Goal: Transaction & Acquisition: Purchase product/service

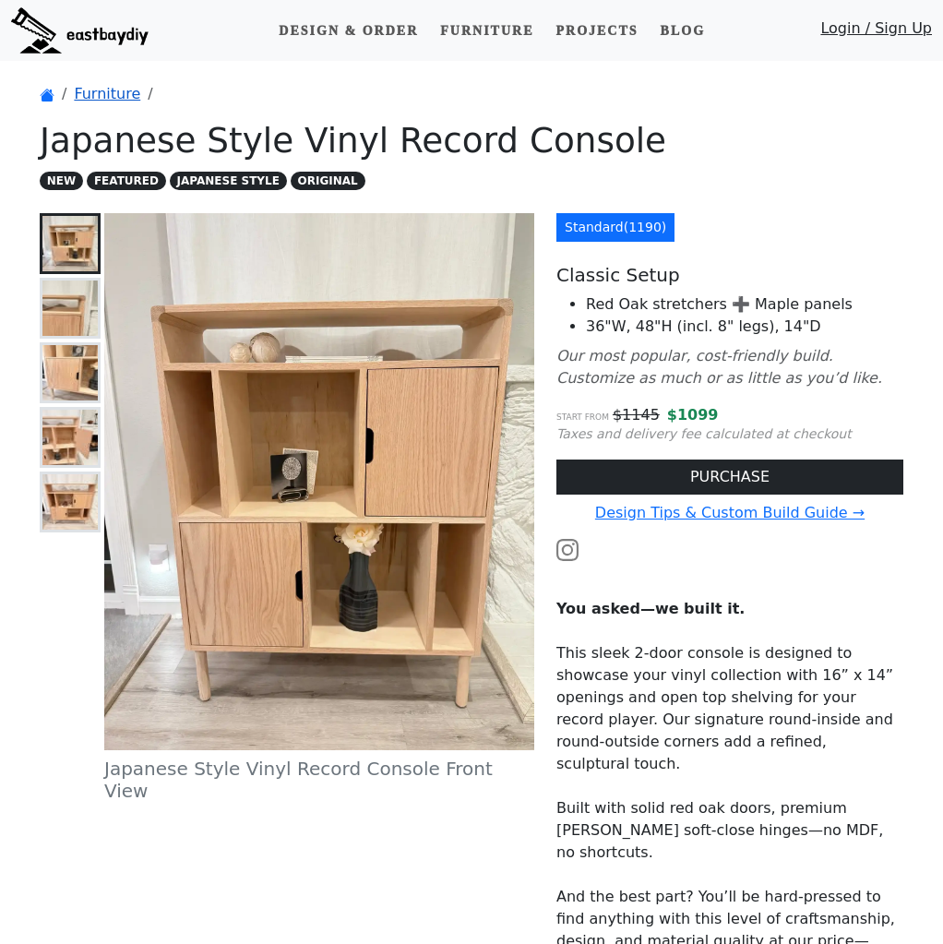
click at [92, 89] on link "Furniture" at bounding box center [107, 94] width 66 height 18
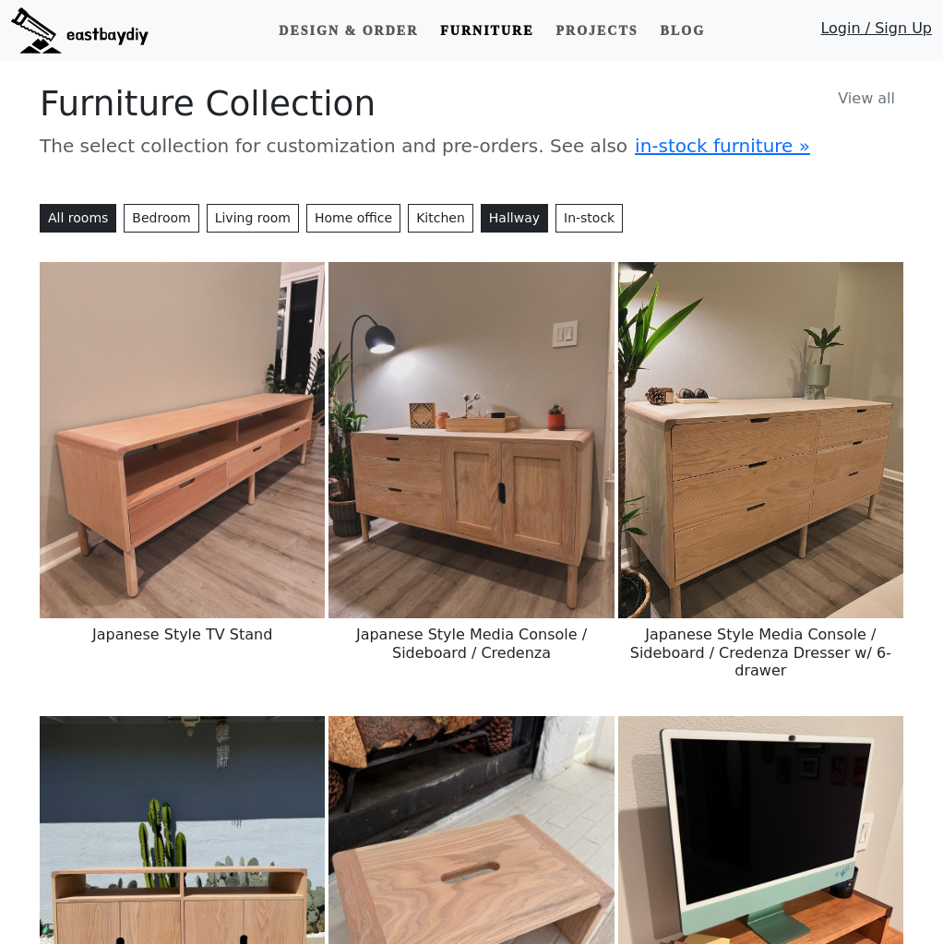
click at [491, 216] on button "Hallway" at bounding box center [514, 218] width 67 height 29
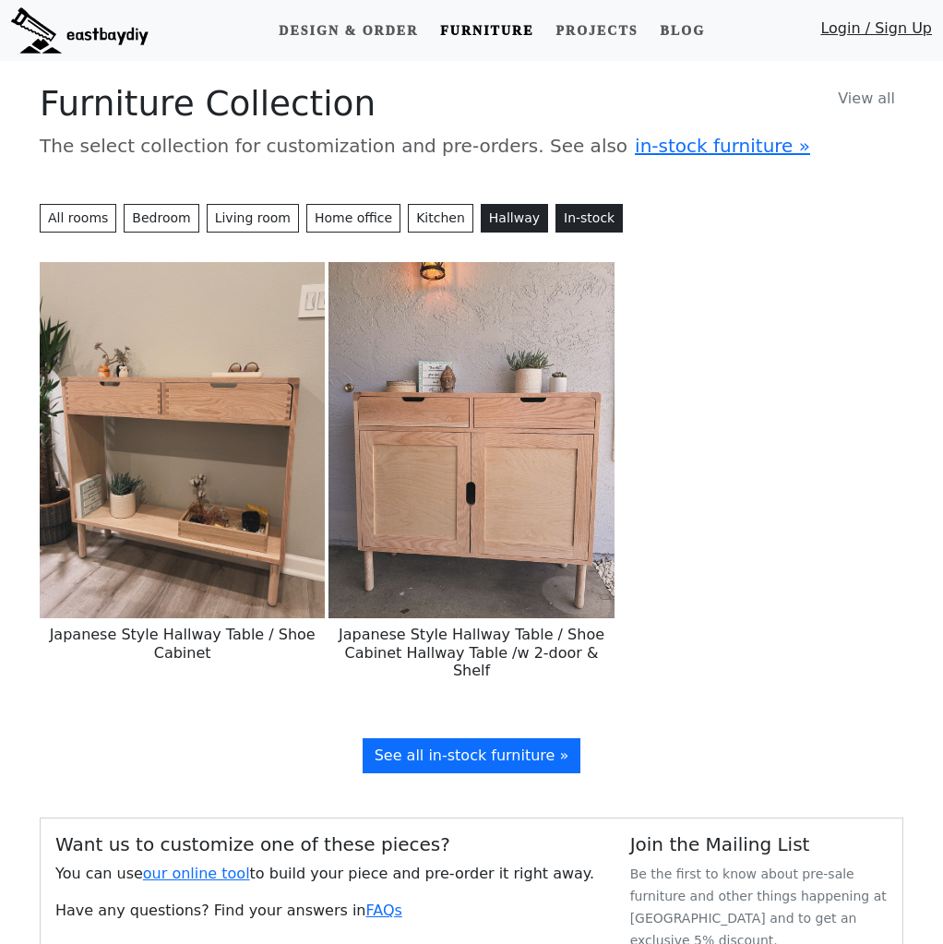
click at [580, 219] on link "In-stock" at bounding box center [588, 218] width 67 height 29
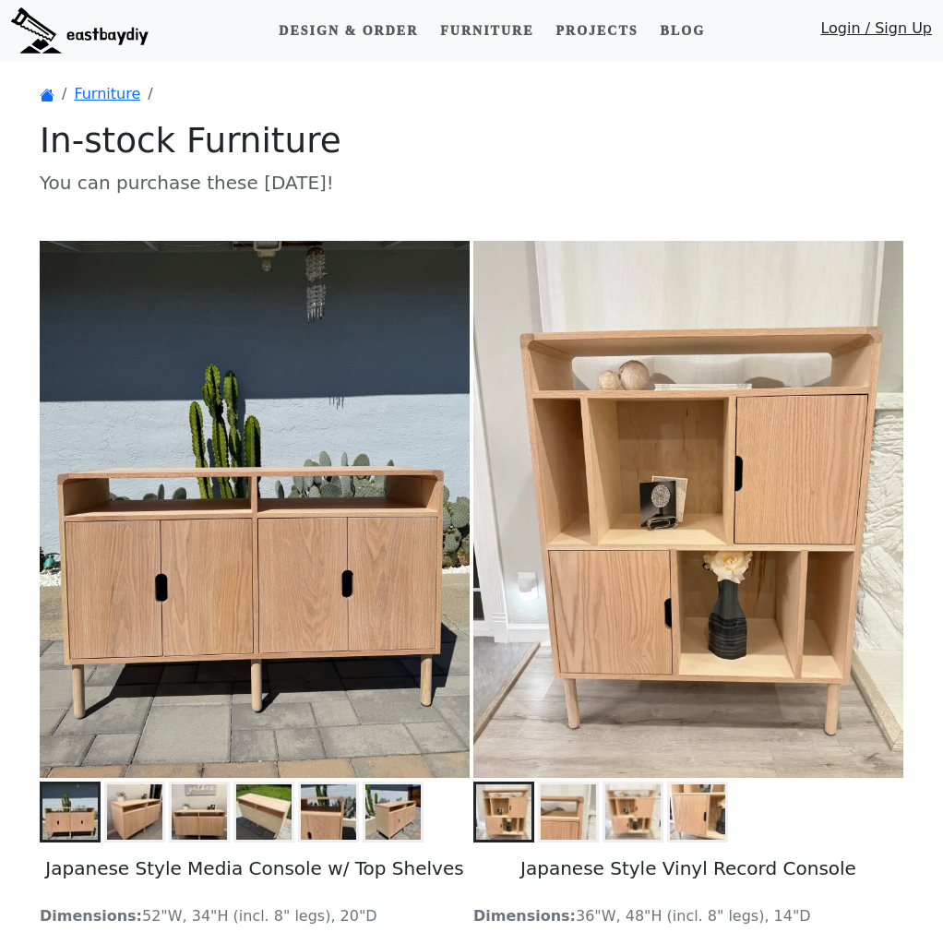
click at [347, 33] on link "Design & Order" at bounding box center [348, 31] width 154 height 34
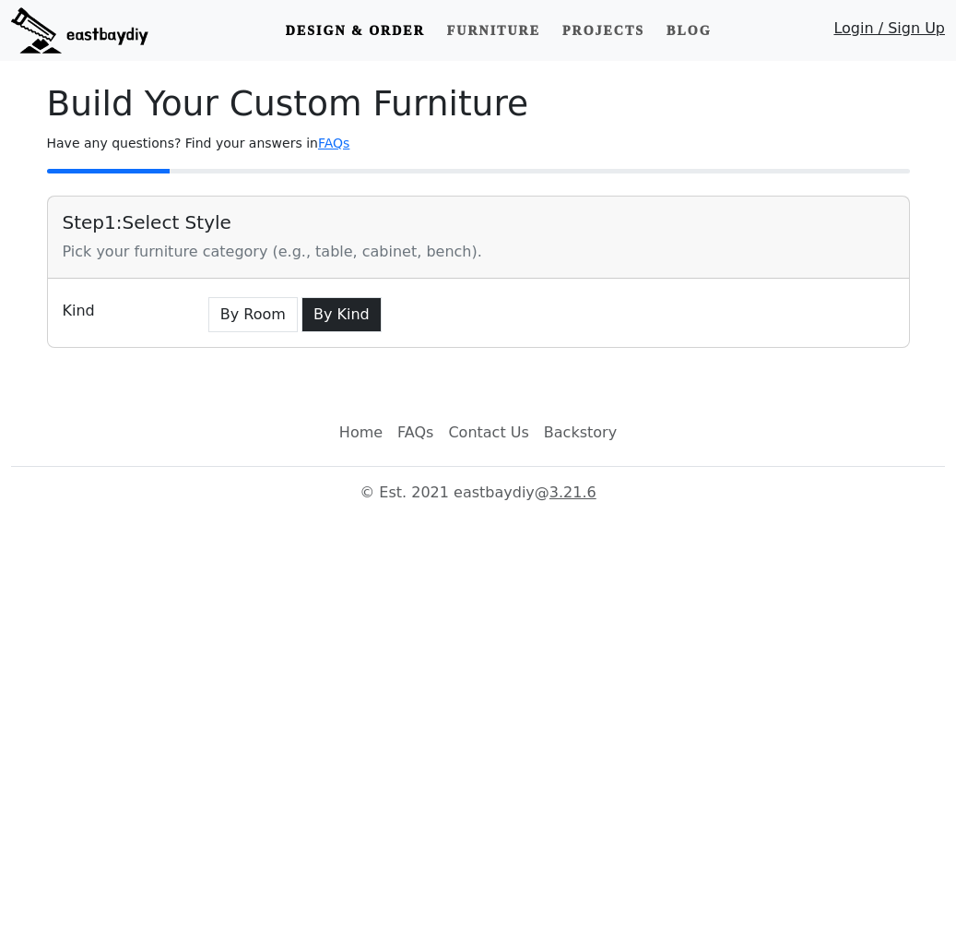
click at [327, 310] on button "By Kind" at bounding box center [342, 314] width 80 height 35
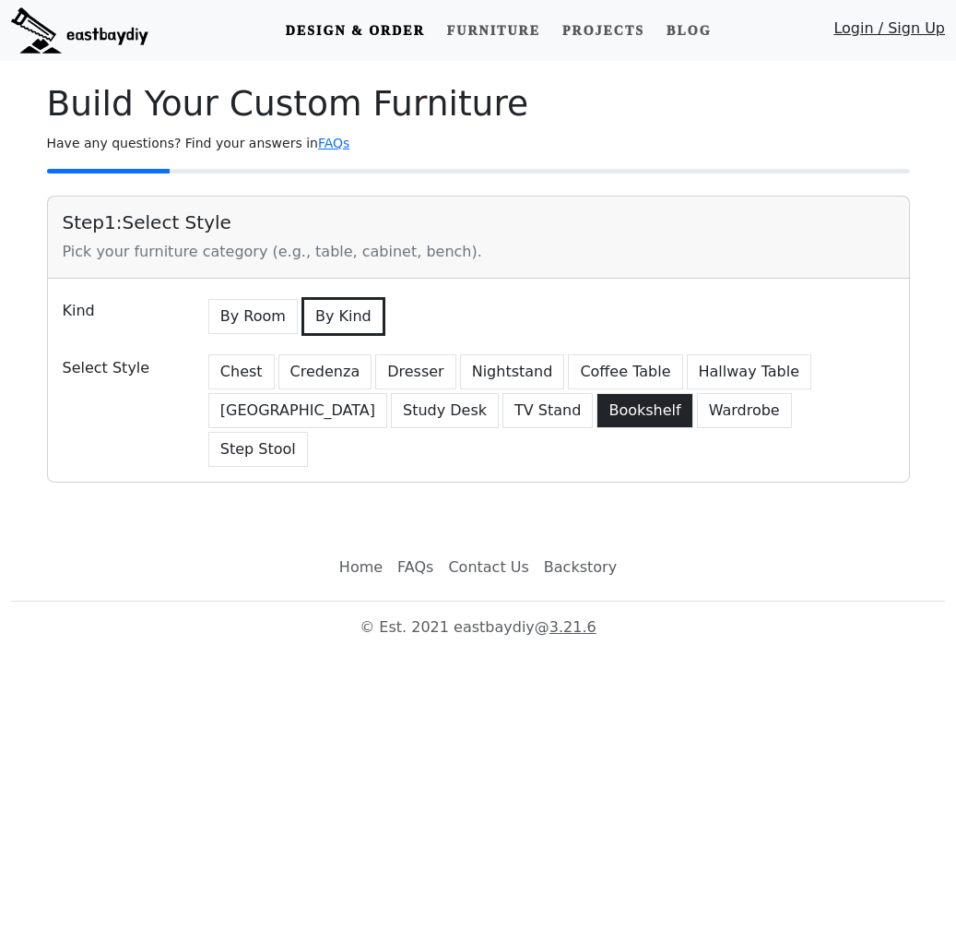
click at [597, 412] on button "Bookshelf" at bounding box center [645, 410] width 96 height 35
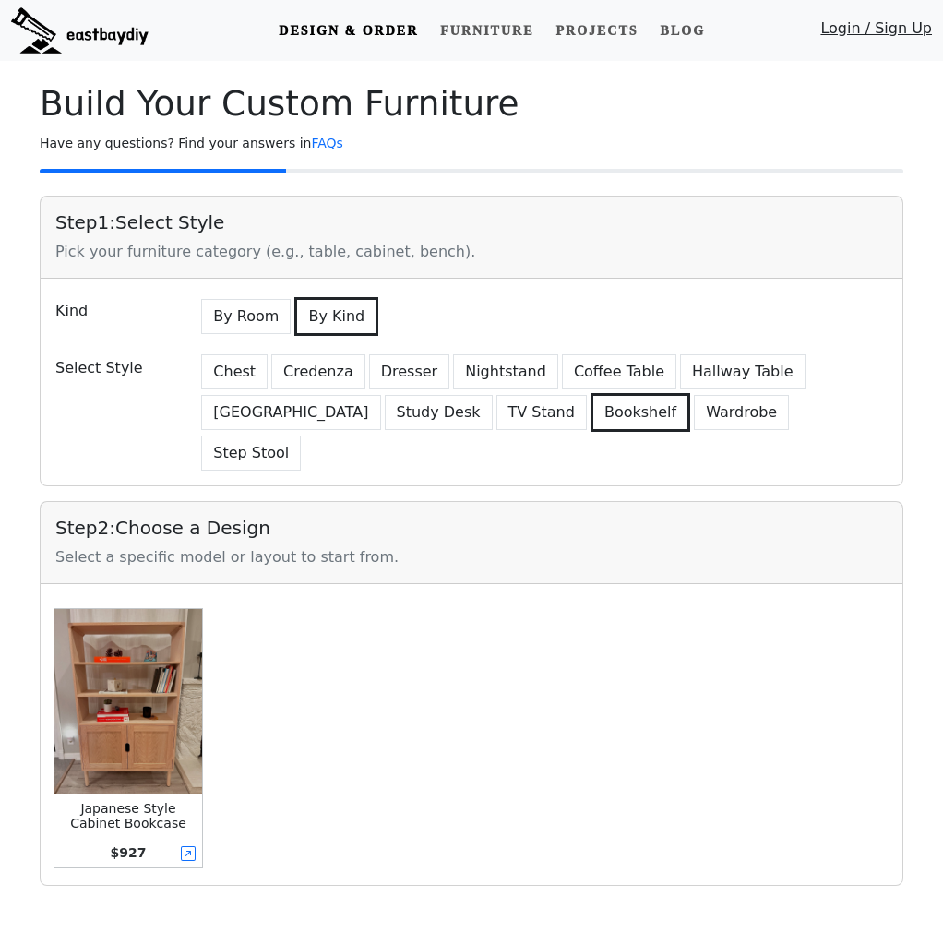
scroll to position [4, 0]
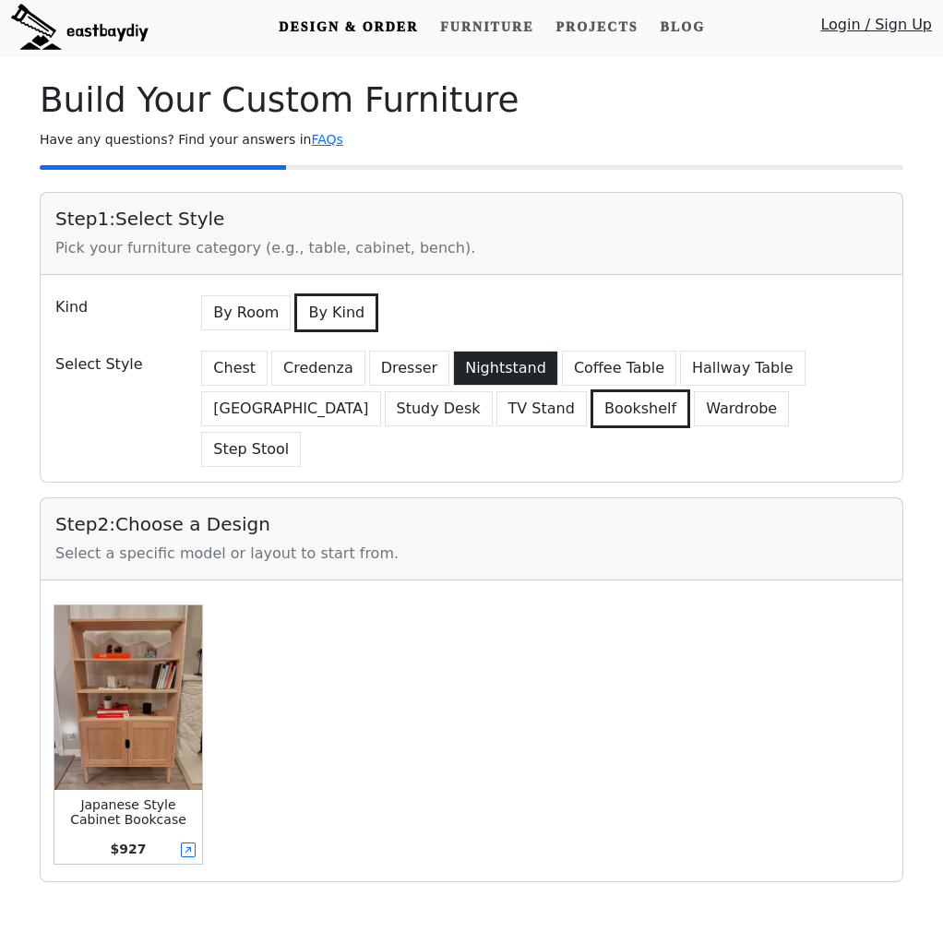
click at [476, 369] on button "Nightstand" at bounding box center [505, 367] width 105 height 35
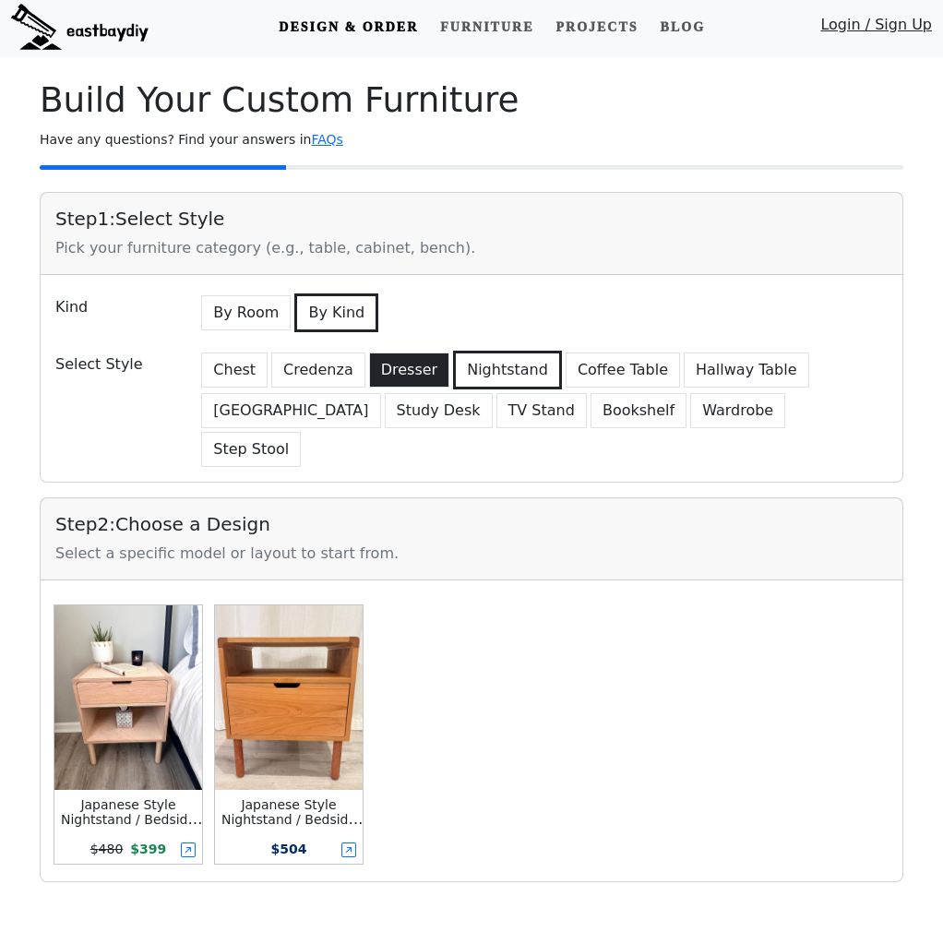
click at [398, 372] on button "Dresser" at bounding box center [409, 369] width 80 height 35
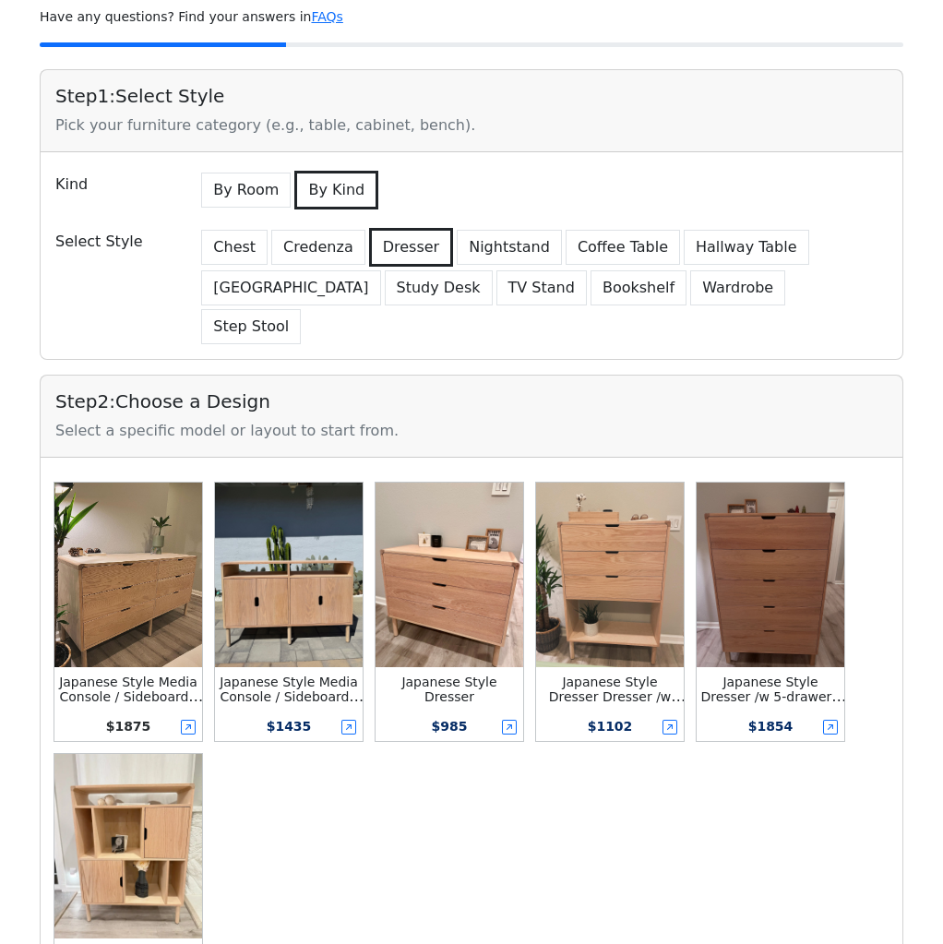
scroll to position [0, 0]
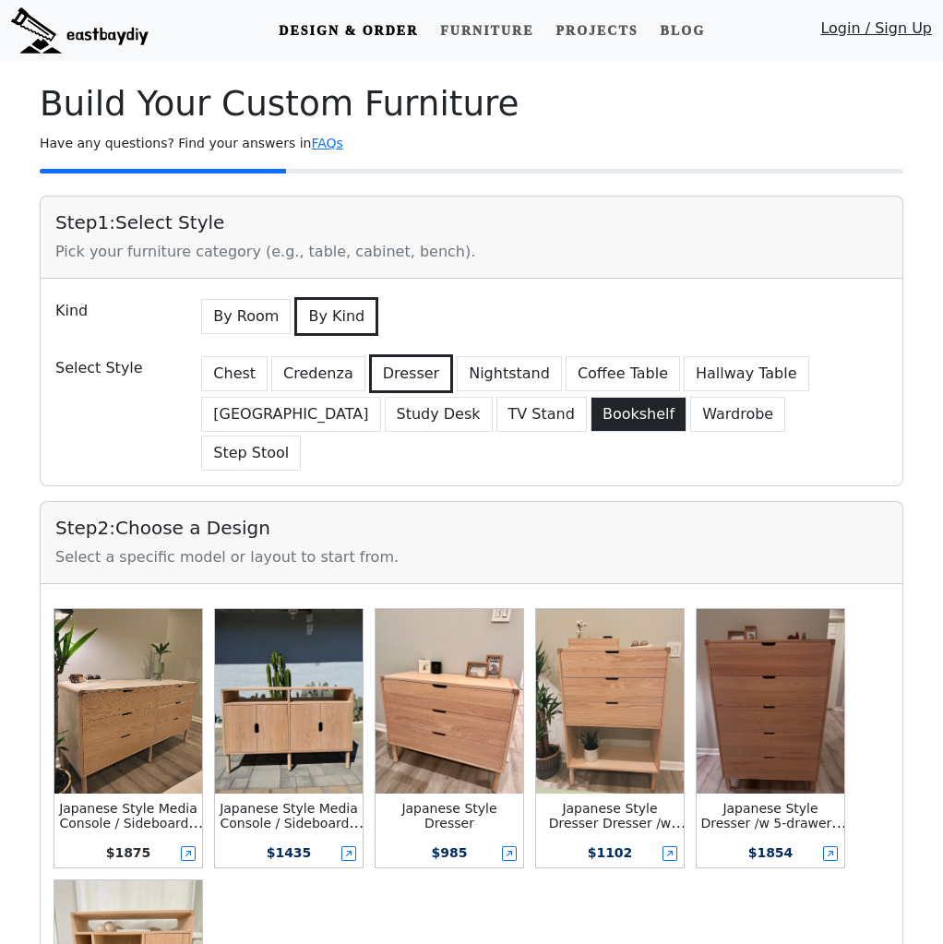
click at [590, 412] on button "Bookshelf" at bounding box center [638, 414] width 96 height 35
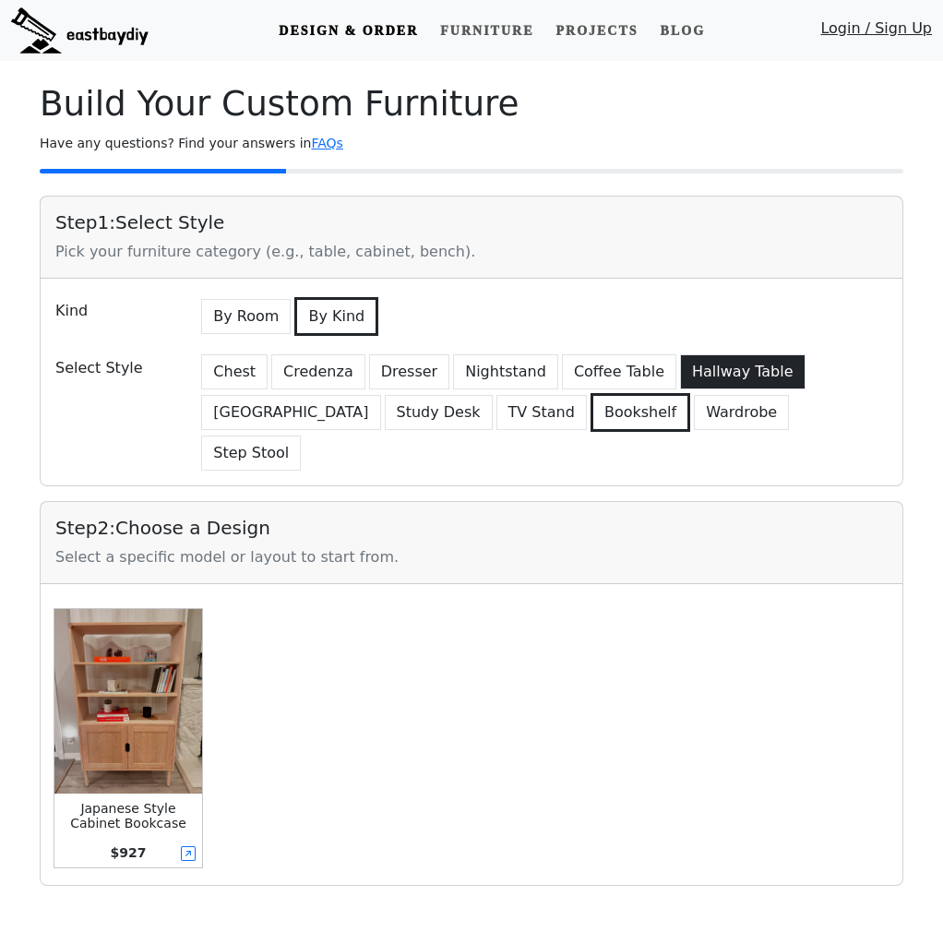
click at [711, 373] on button "Hallway Table" at bounding box center [742, 371] width 125 height 35
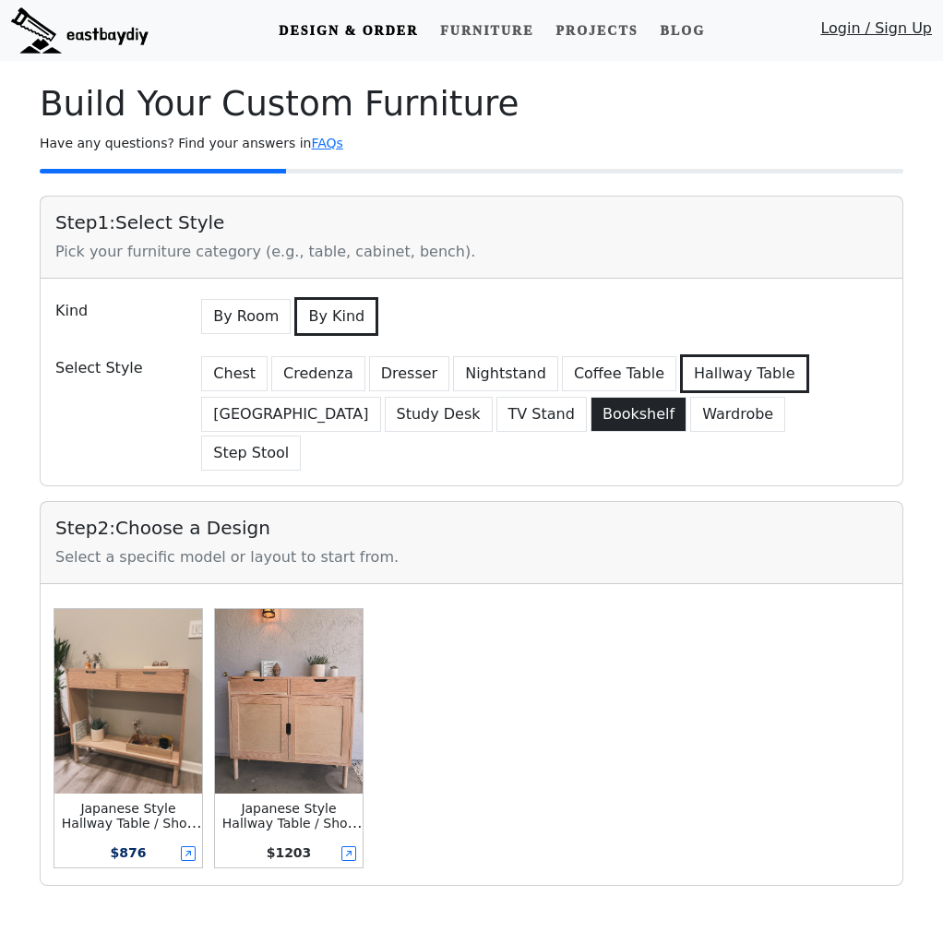
click at [590, 420] on button "Bookshelf" at bounding box center [638, 414] width 96 height 35
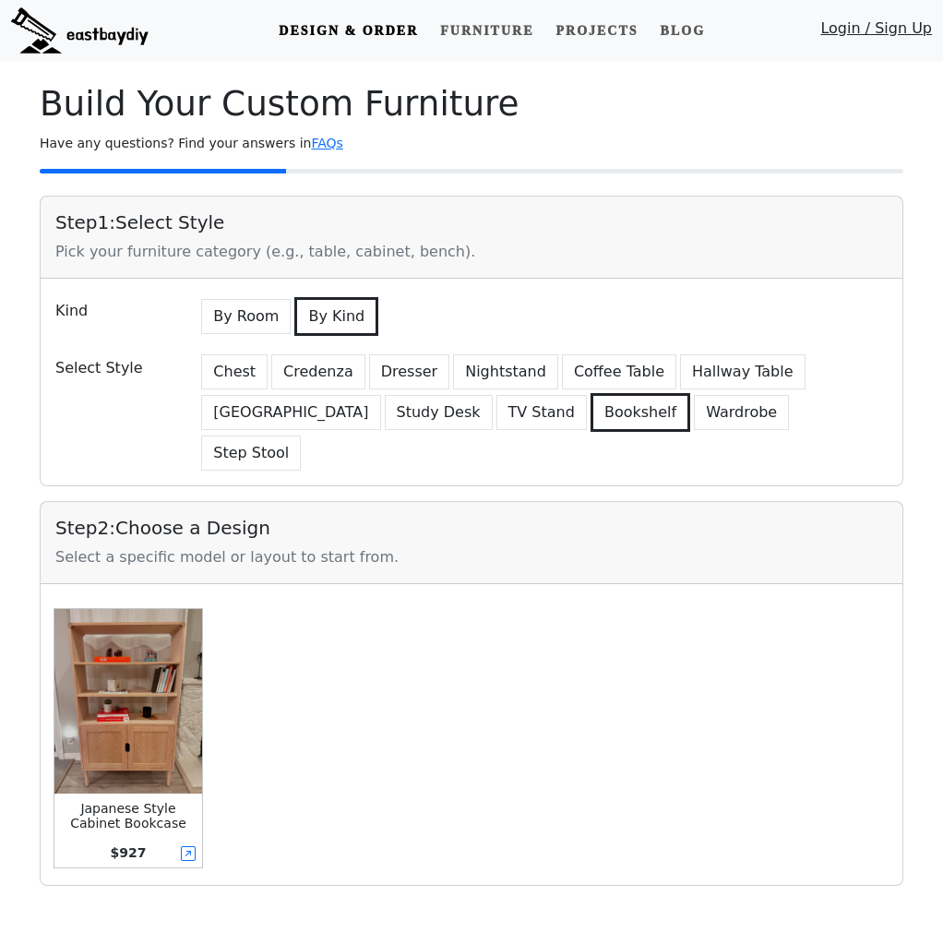
click at [199, 837] on div "$ 927" at bounding box center [128, 852] width 148 height 30
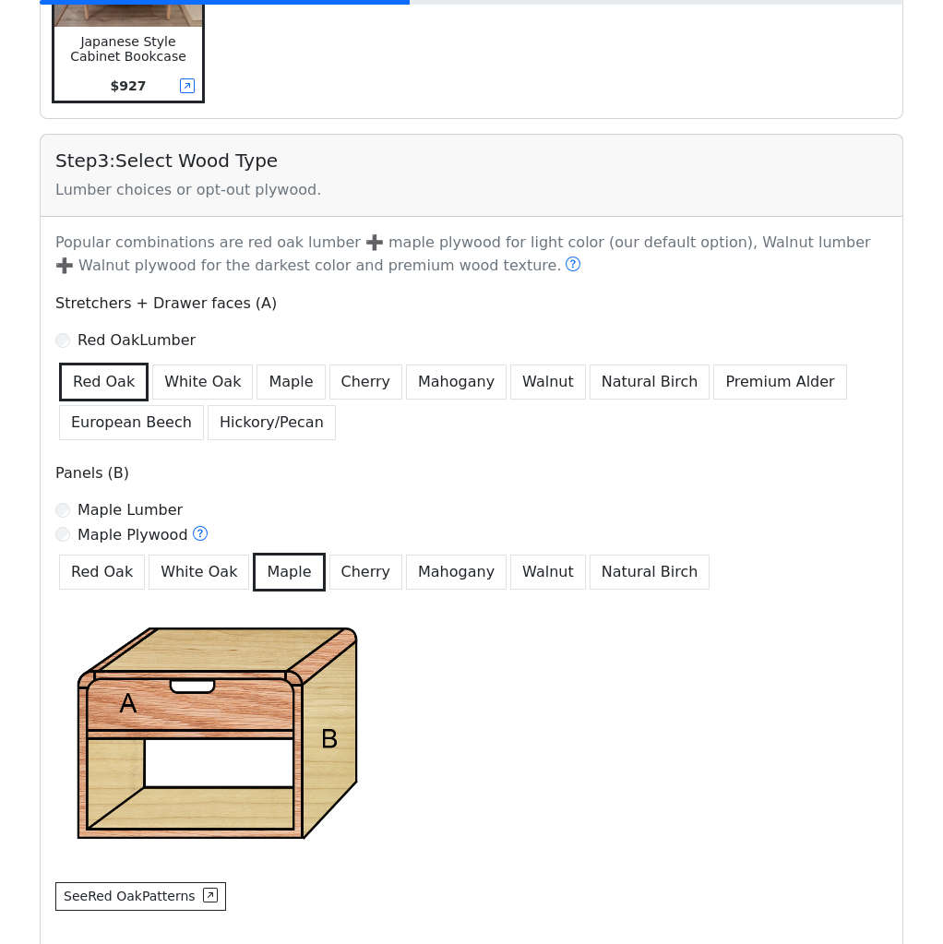
scroll to position [1006, 0]
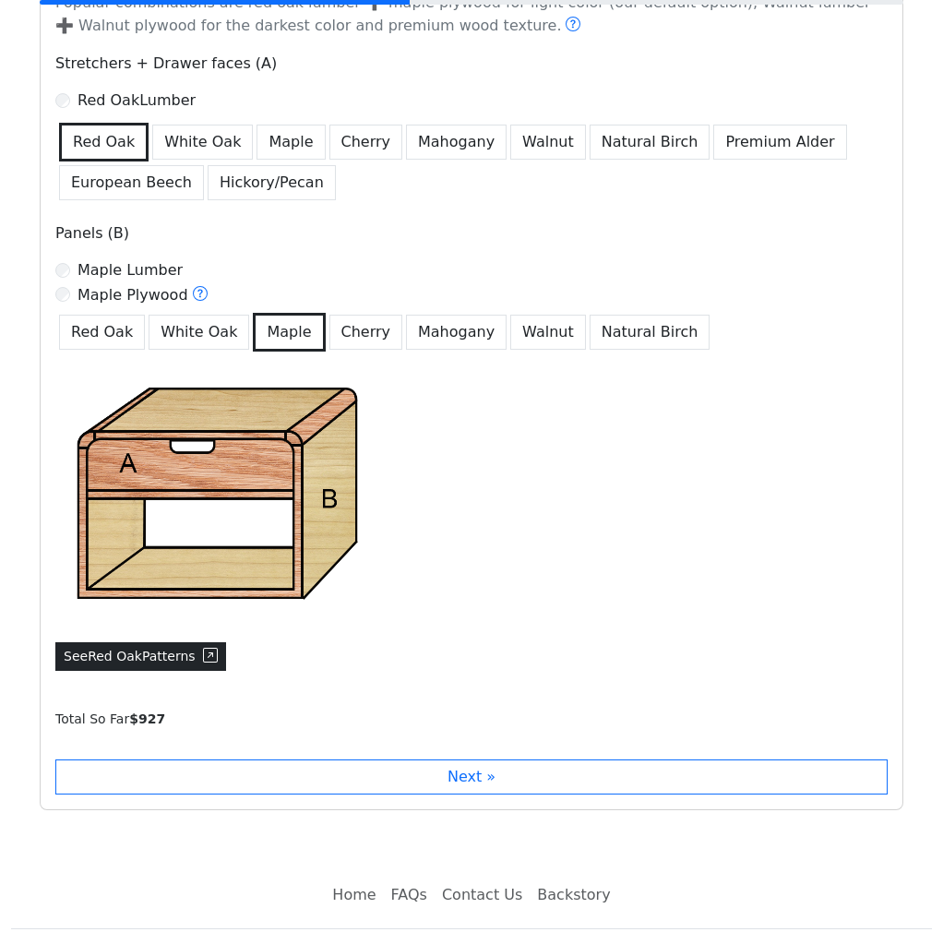
click at [177, 642] on button "See Red Oak Patterns" at bounding box center [140, 656] width 171 height 29
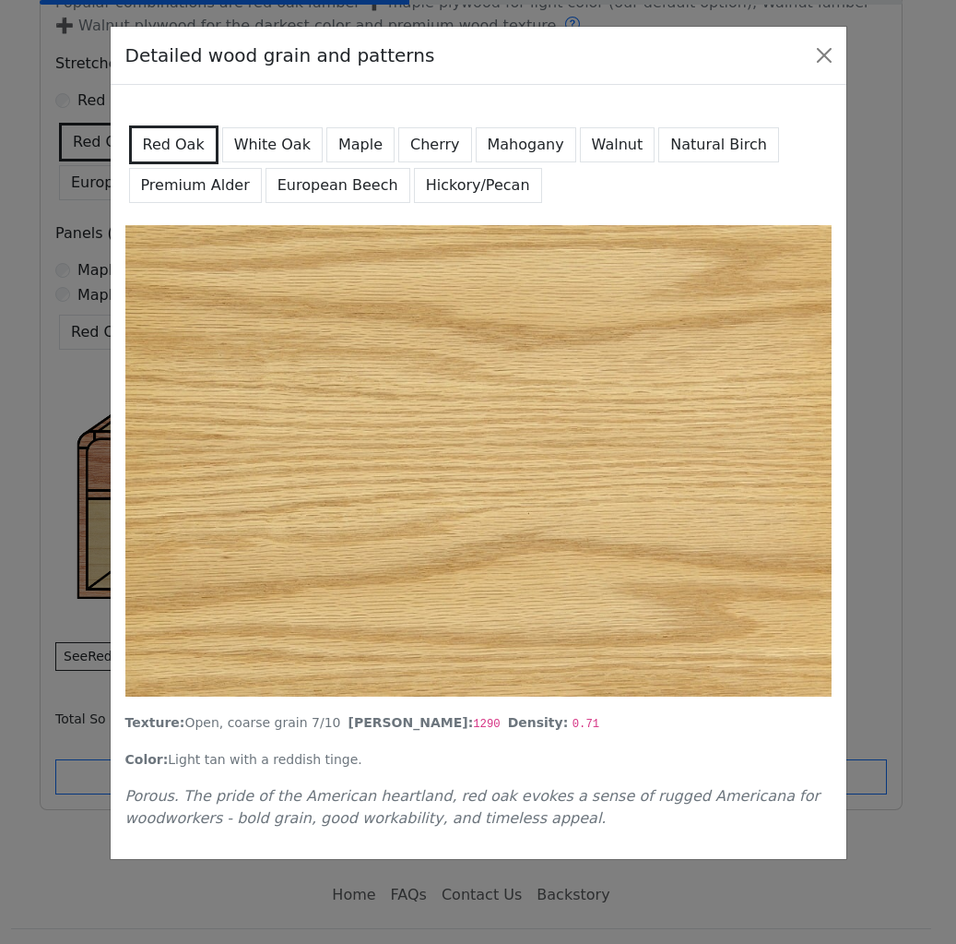
click at [249, 146] on button "White Oak" at bounding box center [272, 144] width 101 height 35
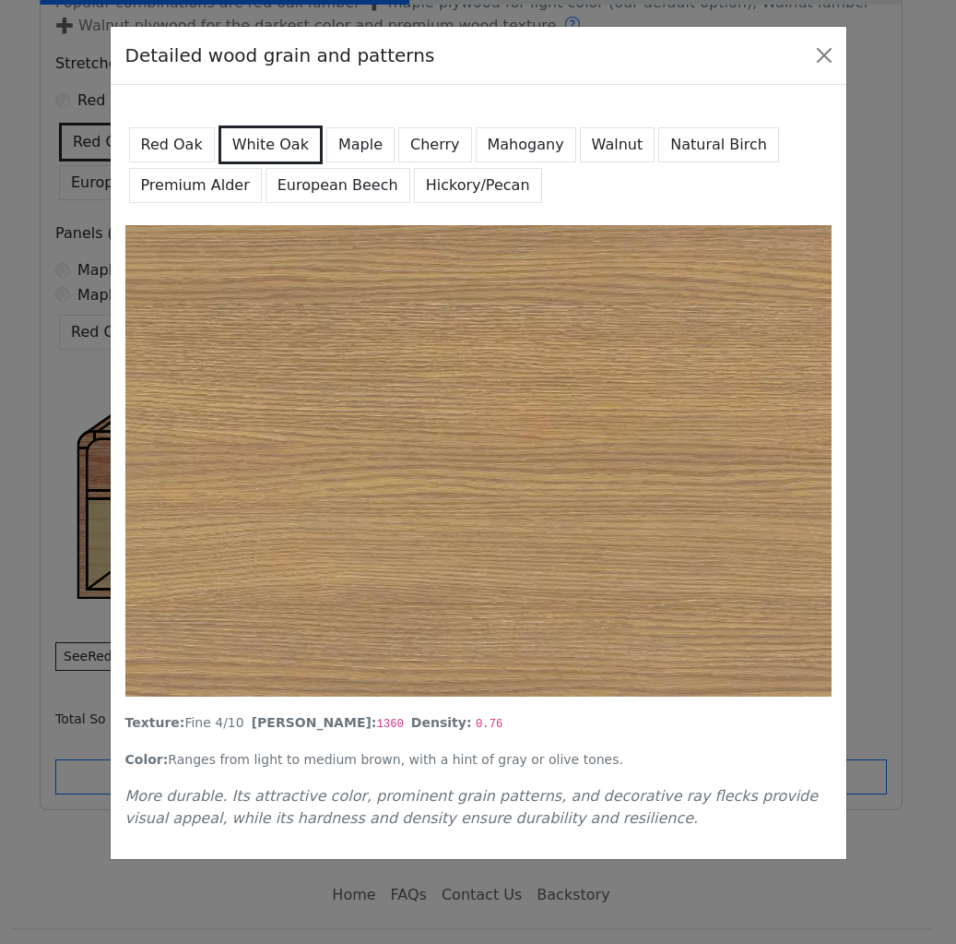
click at [197, 158] on button "Red Oak" at bounding box center [172, 144] width 86 height 35
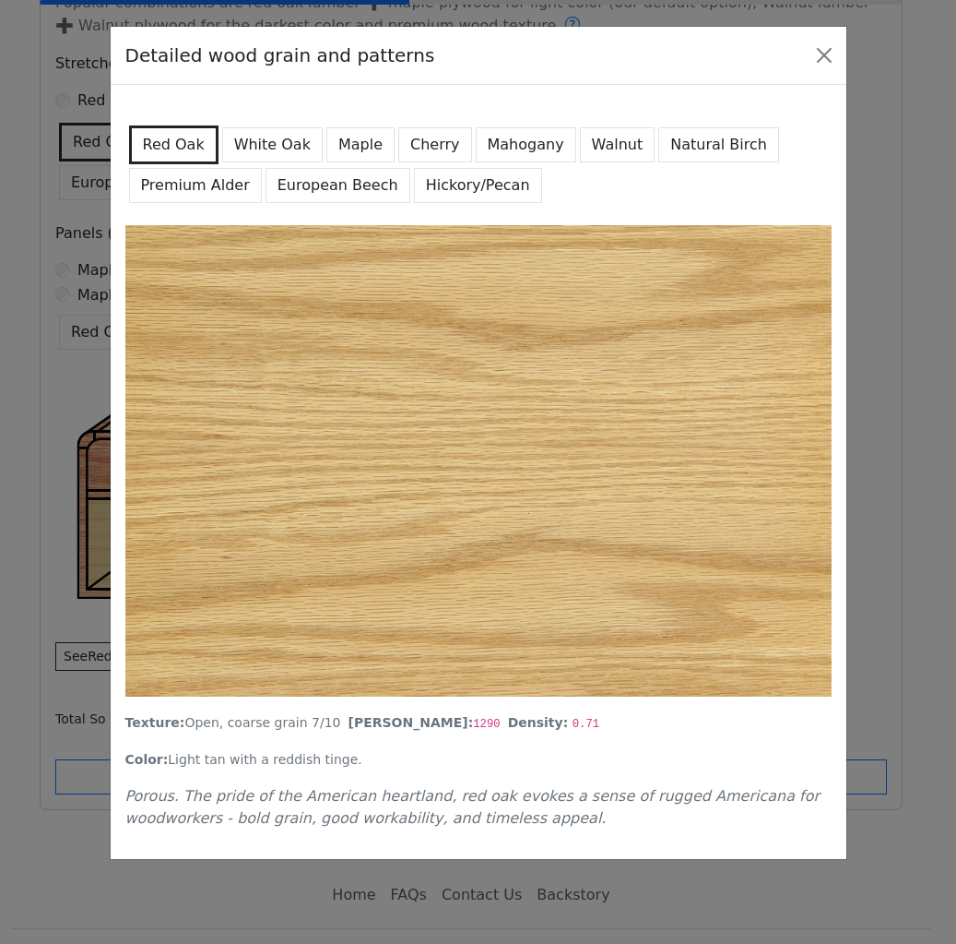
click at [281, 140] on button "White Oak" at bounding box center [272, 144] width 101 height 35
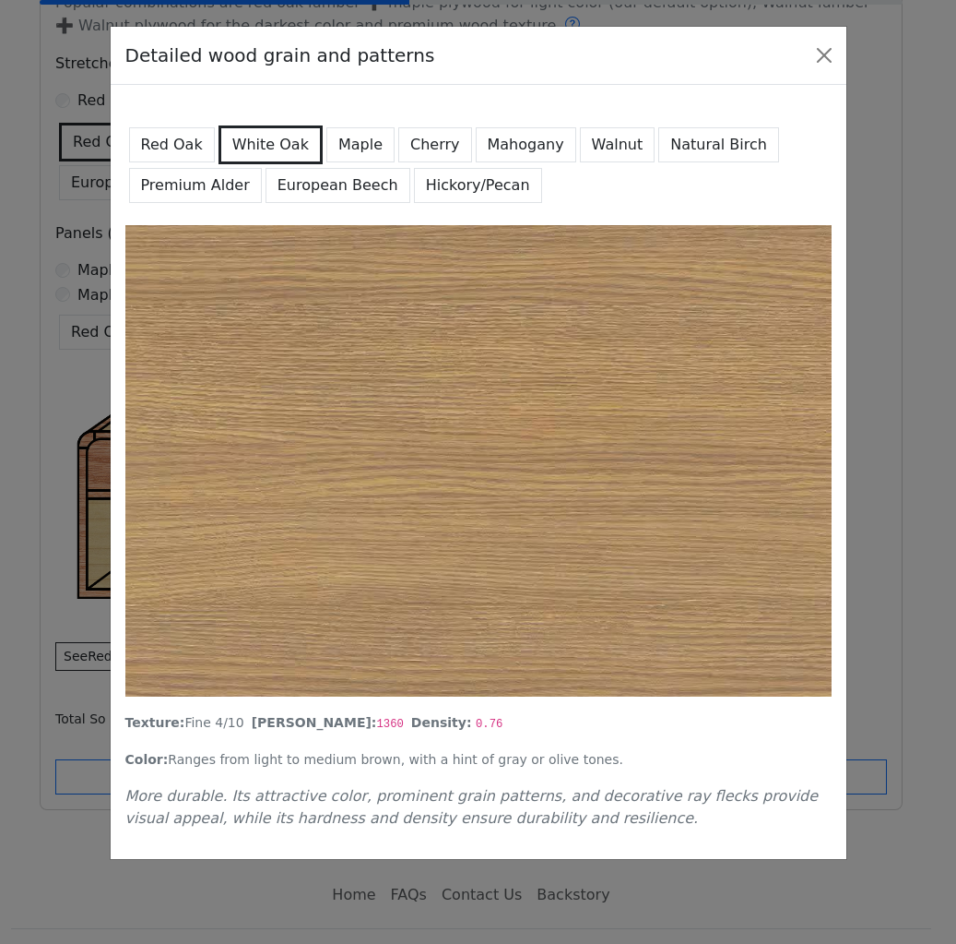
click at [351, 143] on button "Maple" at bounding box center [360, 144] width 68 height 35
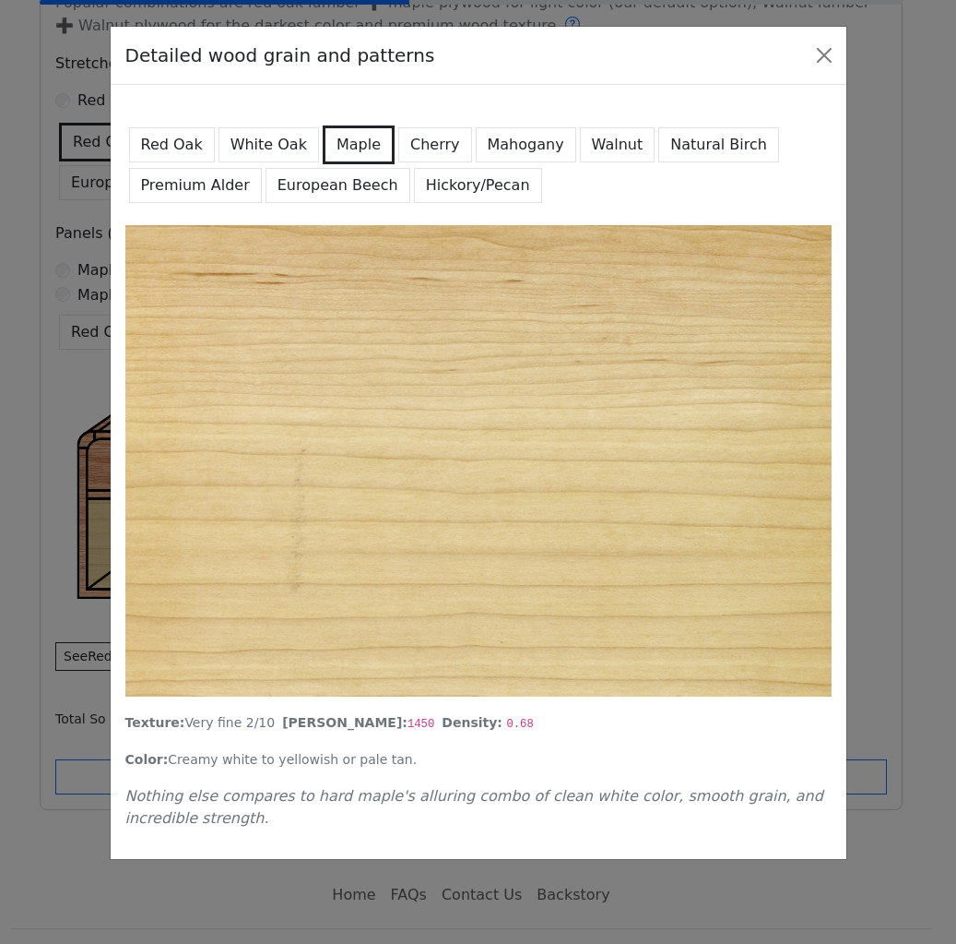
click at [476, 133] on button "Mahogany" at bounding box center [526, 144] width 101 height 35
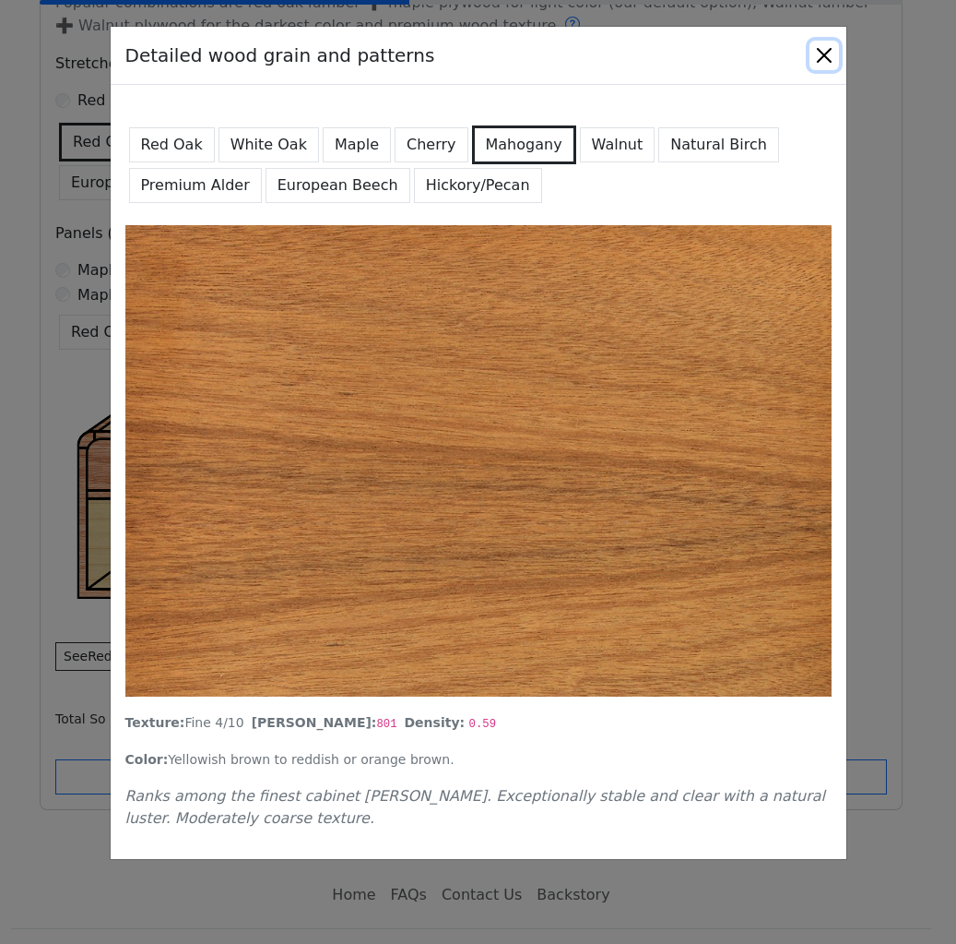
click at [822, 57] on button "Close" at bounding box center [825, 56] width 30 height 30
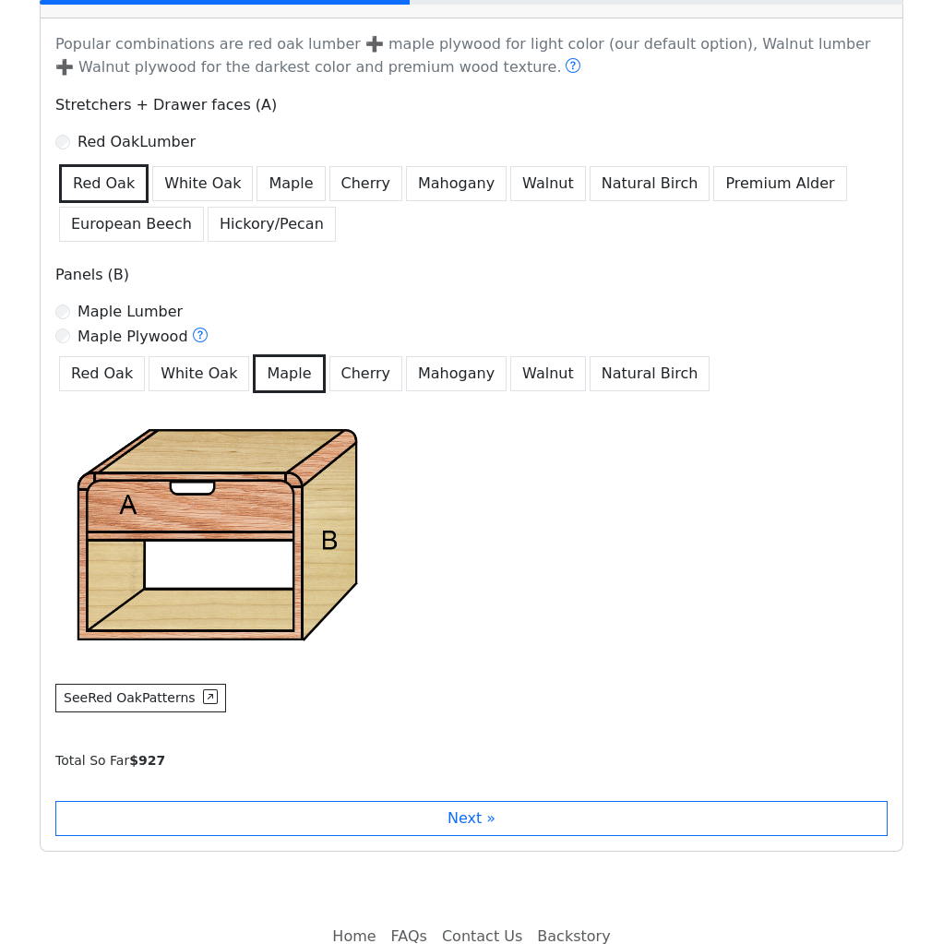
click at [399, 699] on div "Step 3 : Select Wood Type Lumber choices or opt-out plywood. Popular combinatio…" at bounding box center [471, 393] width 863 height 916
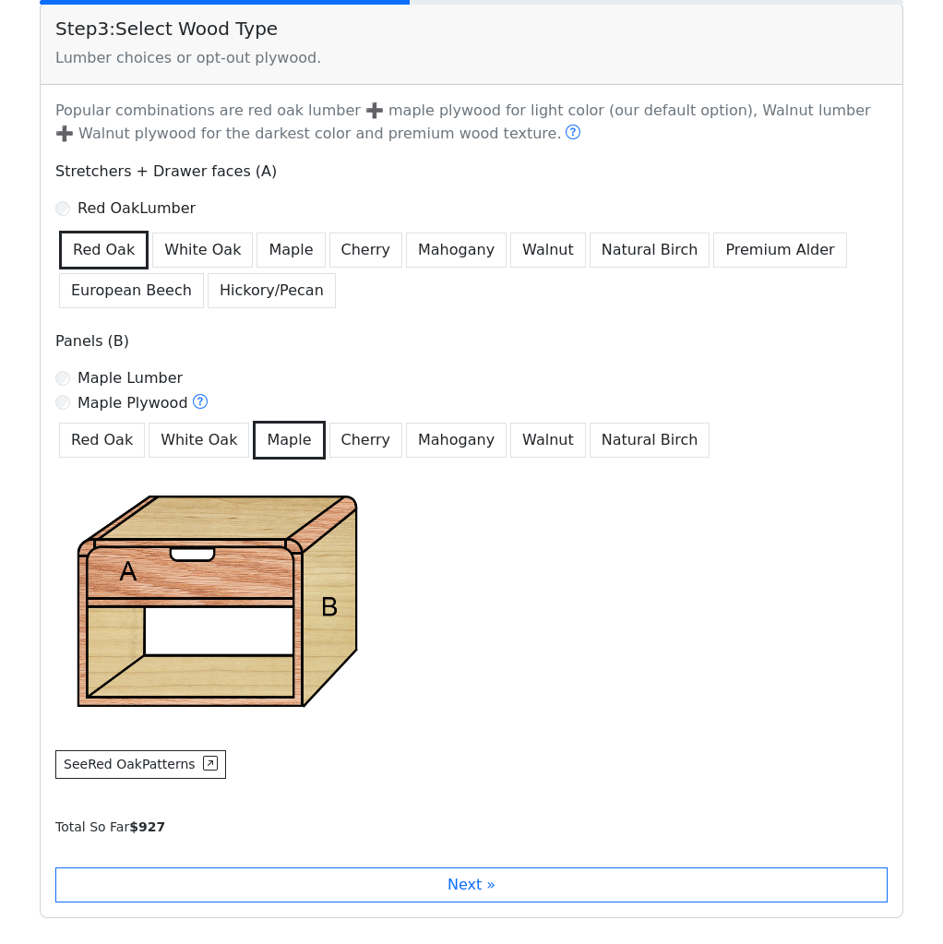
scroll to position [924, 0]
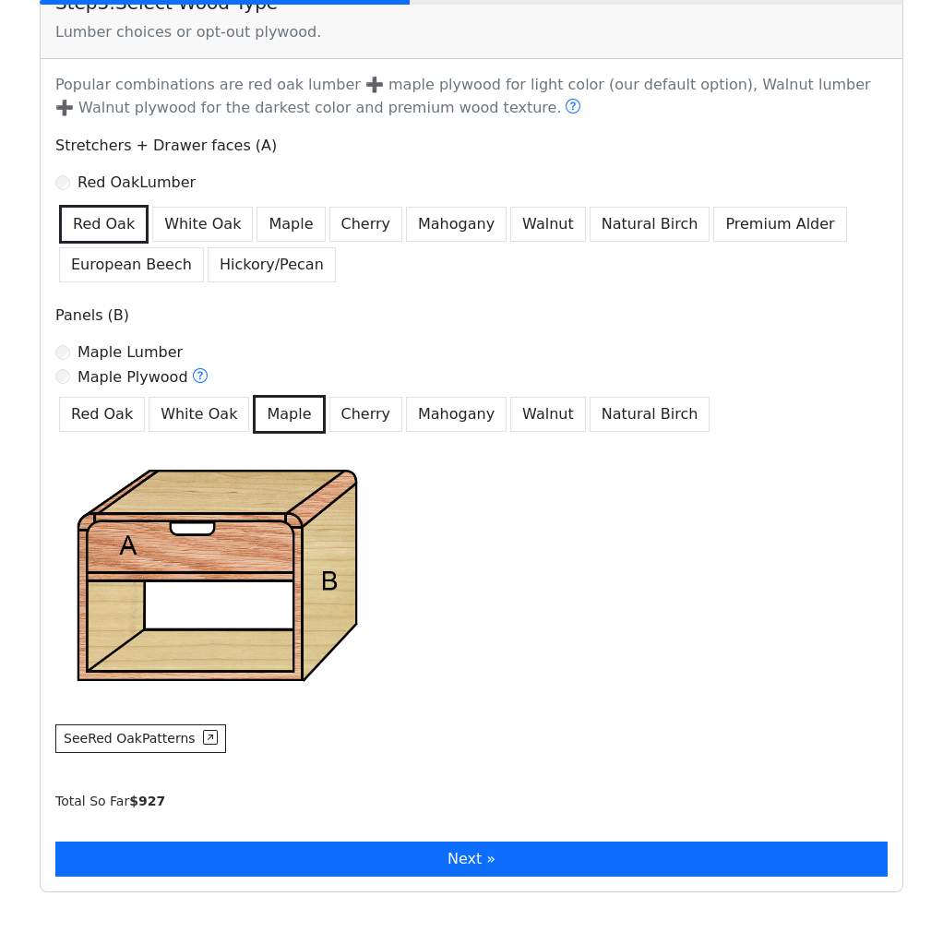
click at [479, 841] on button "Next »" at bounding box center [471, 858] width 832 height 35
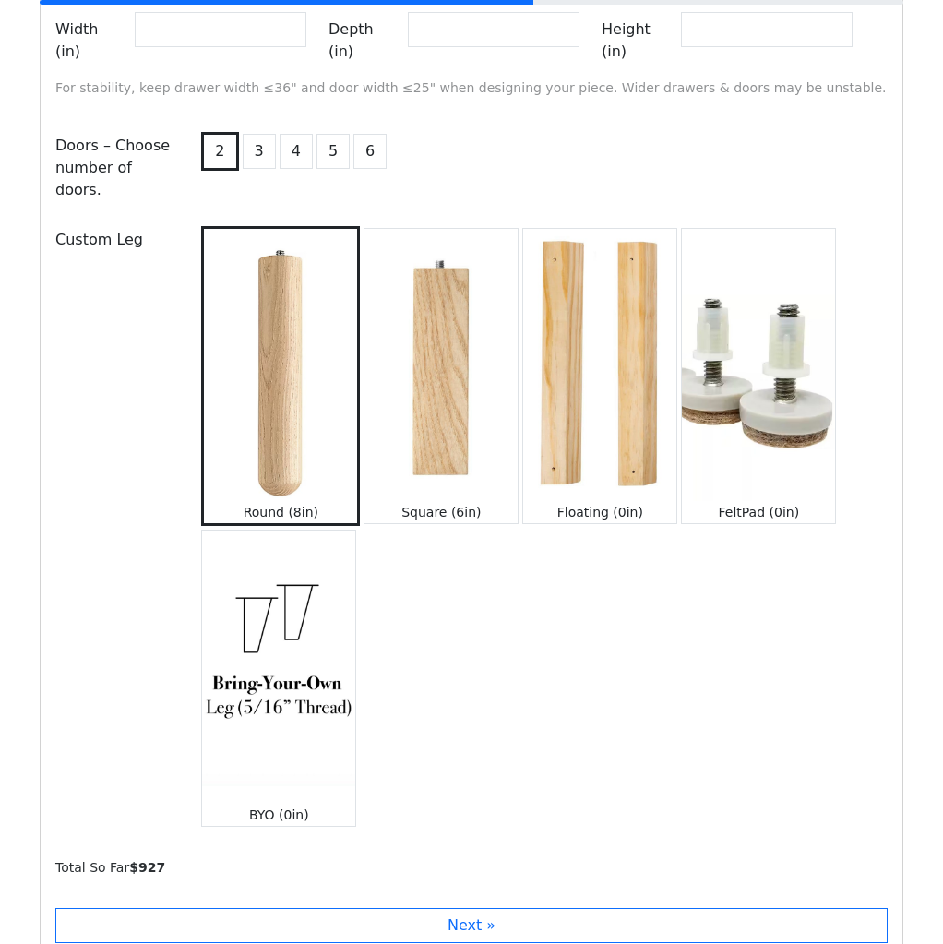
scroll to position [1995, 0]
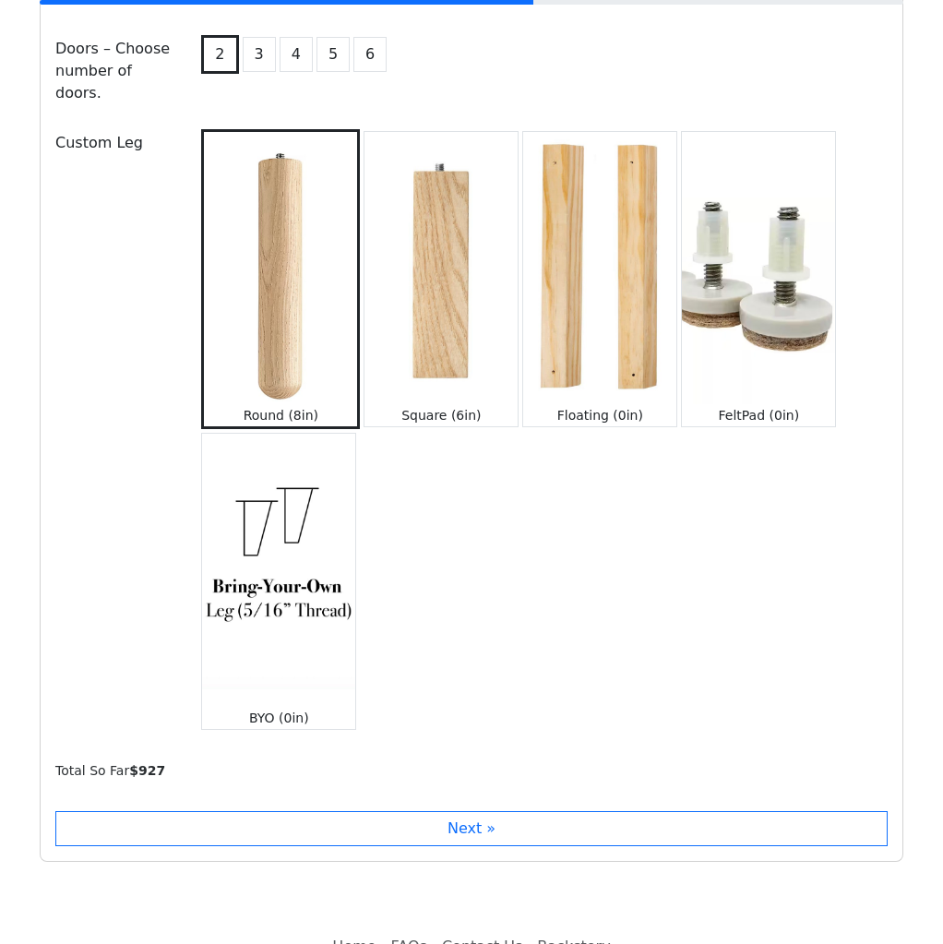
click at [538, 556] on div "Round (8in) Square (6in) Floating (0in) FeltPad (0in) BYO (0in)" at bounding box center [542, 427] width 712 height 604
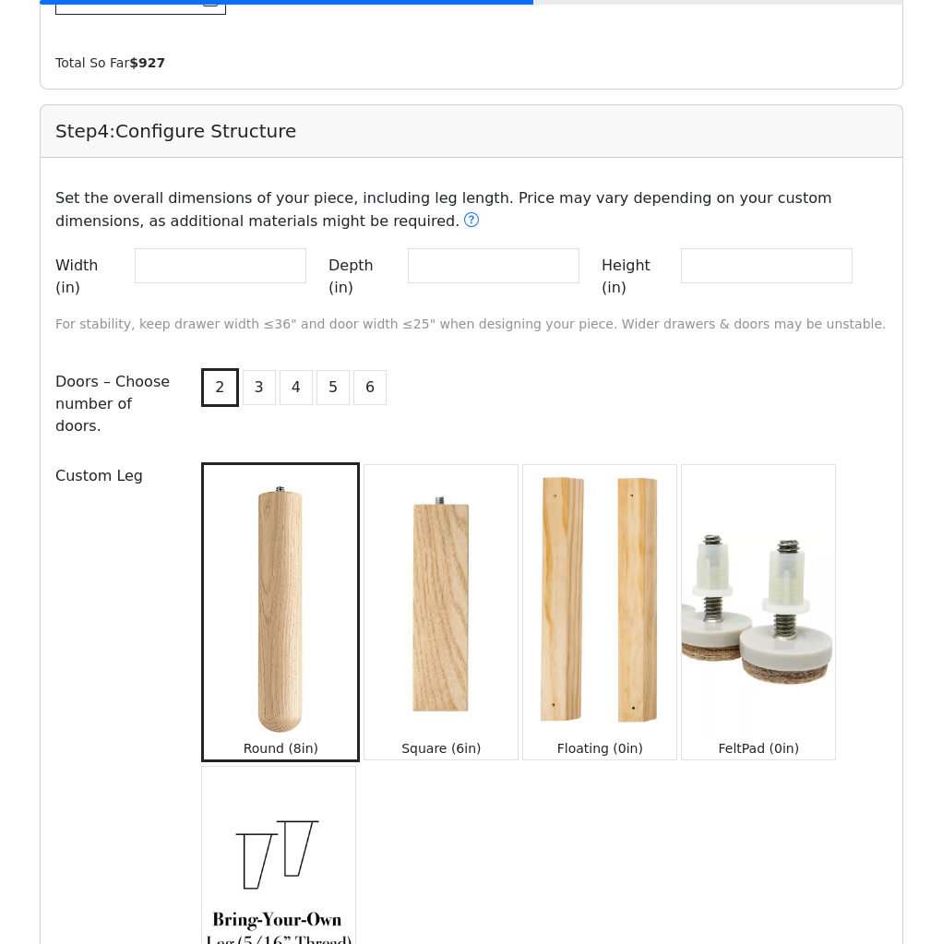
scroll to position [1690, 0]
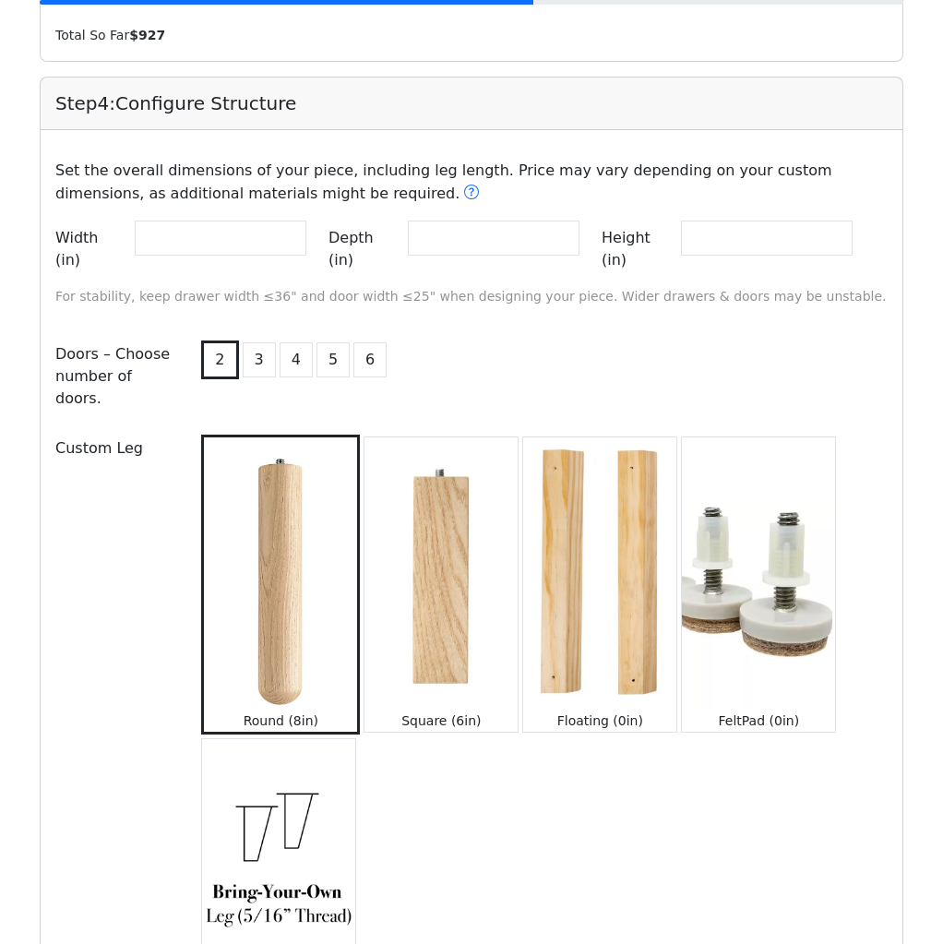
click at [576, 806] on div "Round (8in) Square (6in) Floating (0in) FeltPad (0in) BYO (0in)" at bounding box center [542, 733] width 712 height 604
click at [625, 552] on img at bounding box center [599, 573] width 153 height 272
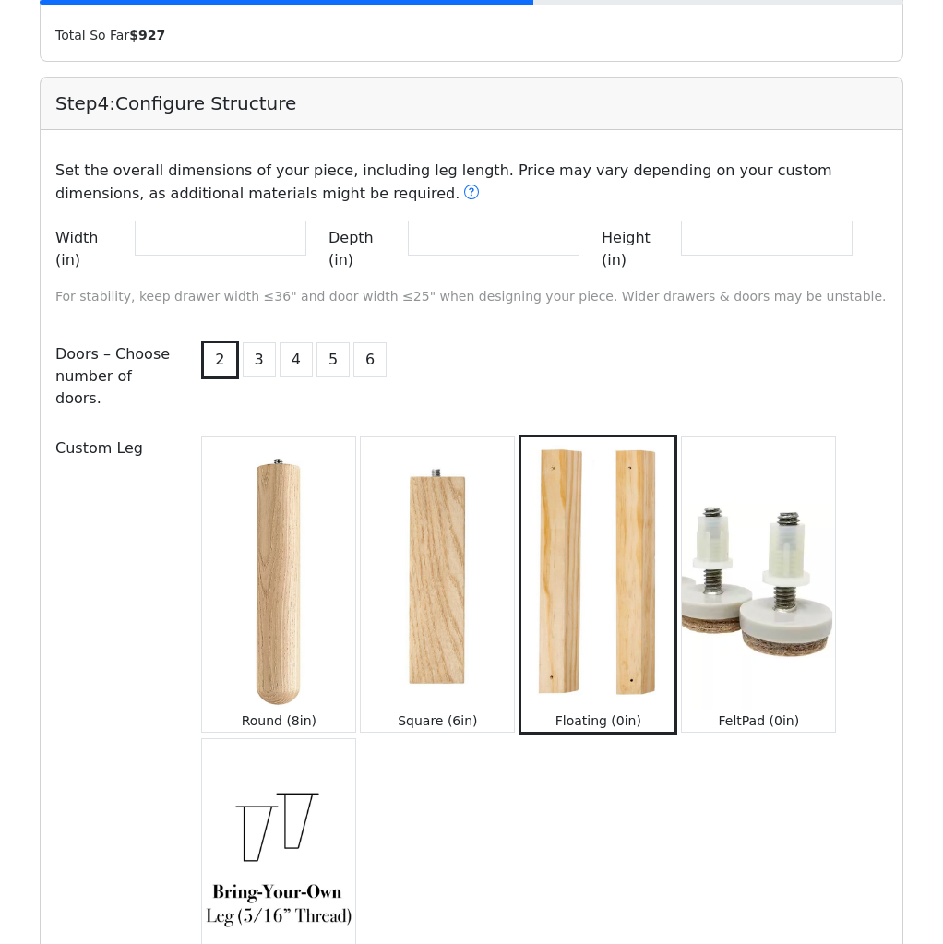
click at [224, 340] on button "2" at bounding box center [219, 359] width 37 height 39
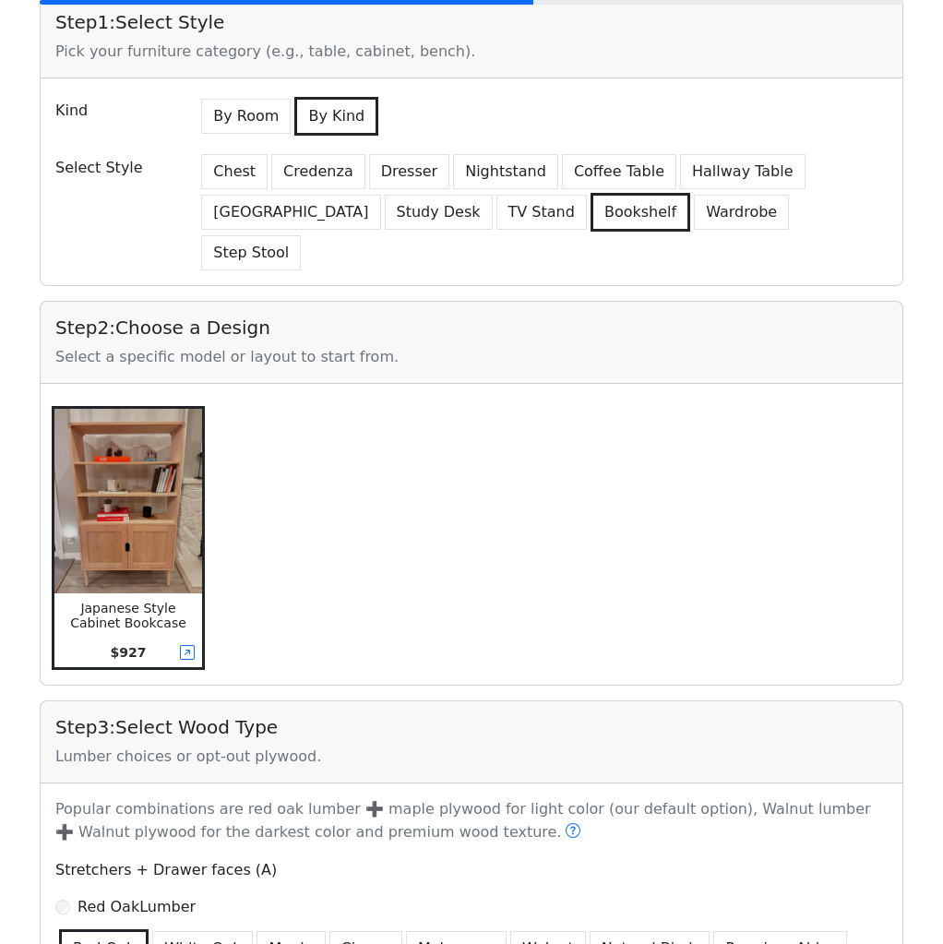
scroll to position [0, 0]
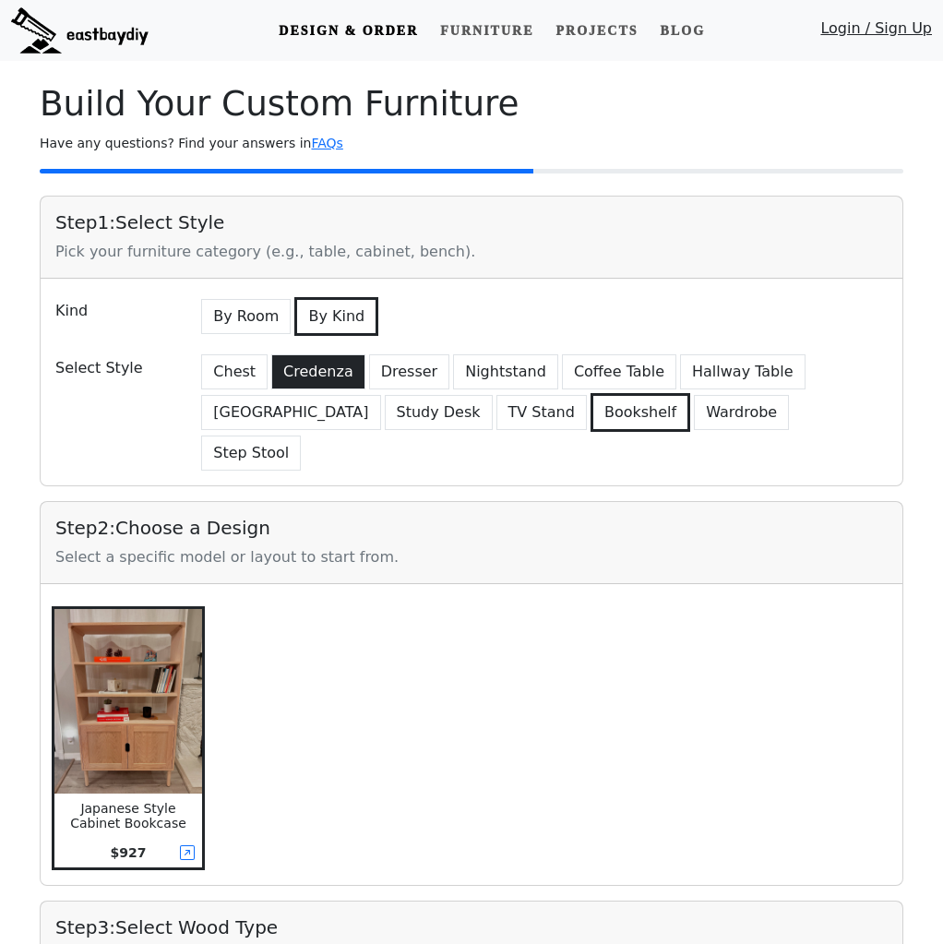
click at [309, 374] on button "Credenza" at bounding box center [318, 371] width 94 height 35
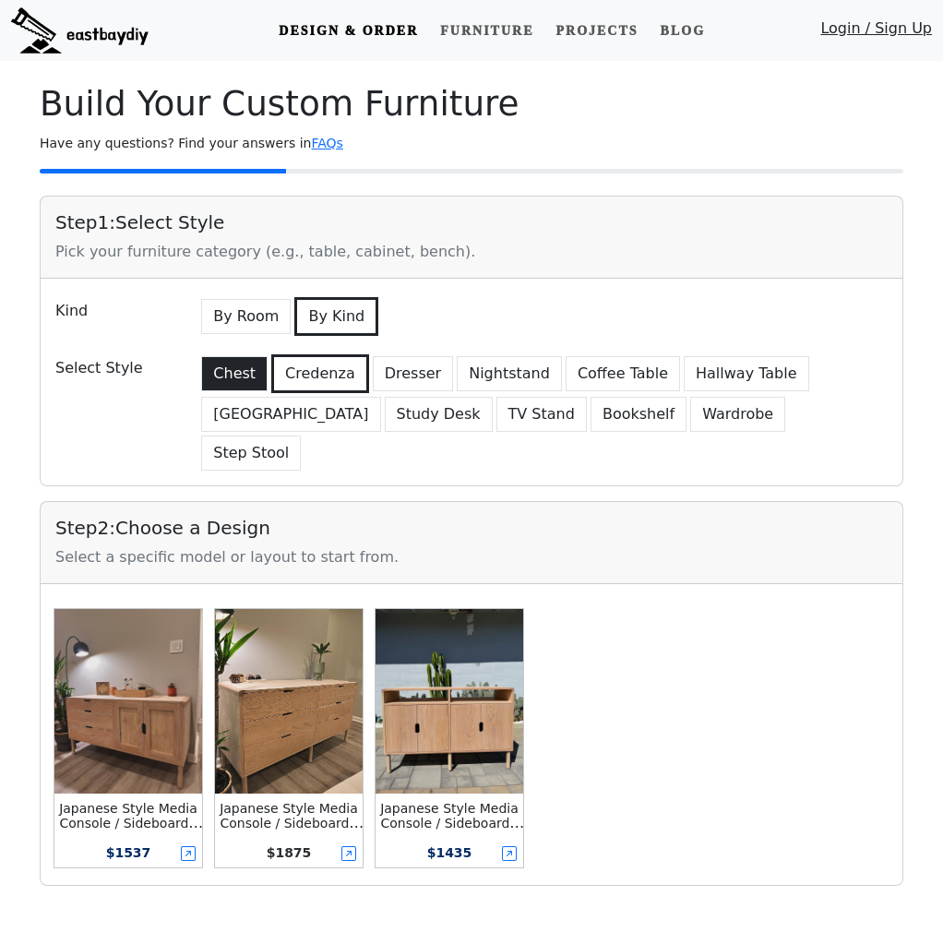
click at [228, 385] on button "Chest" at bounding box center [234, 373] width 66 height 35
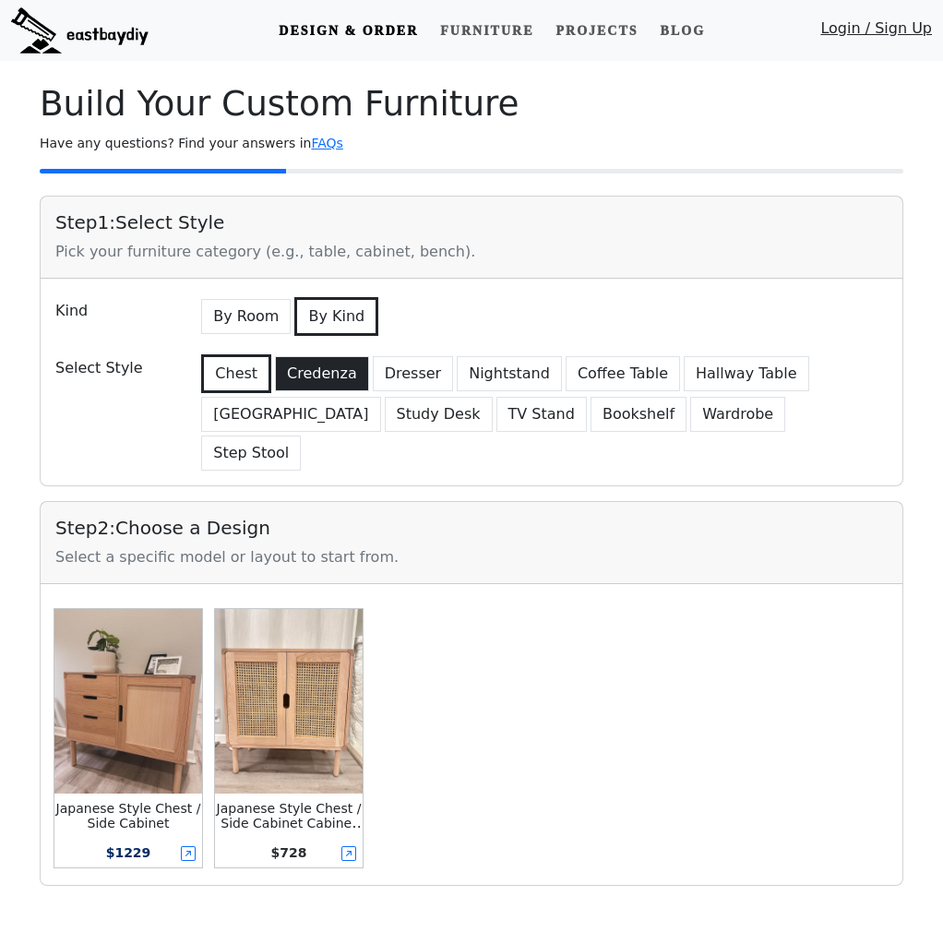
click at [322, 366] on button "Credenza" at bounding box center [322, 373] width 94 height 35
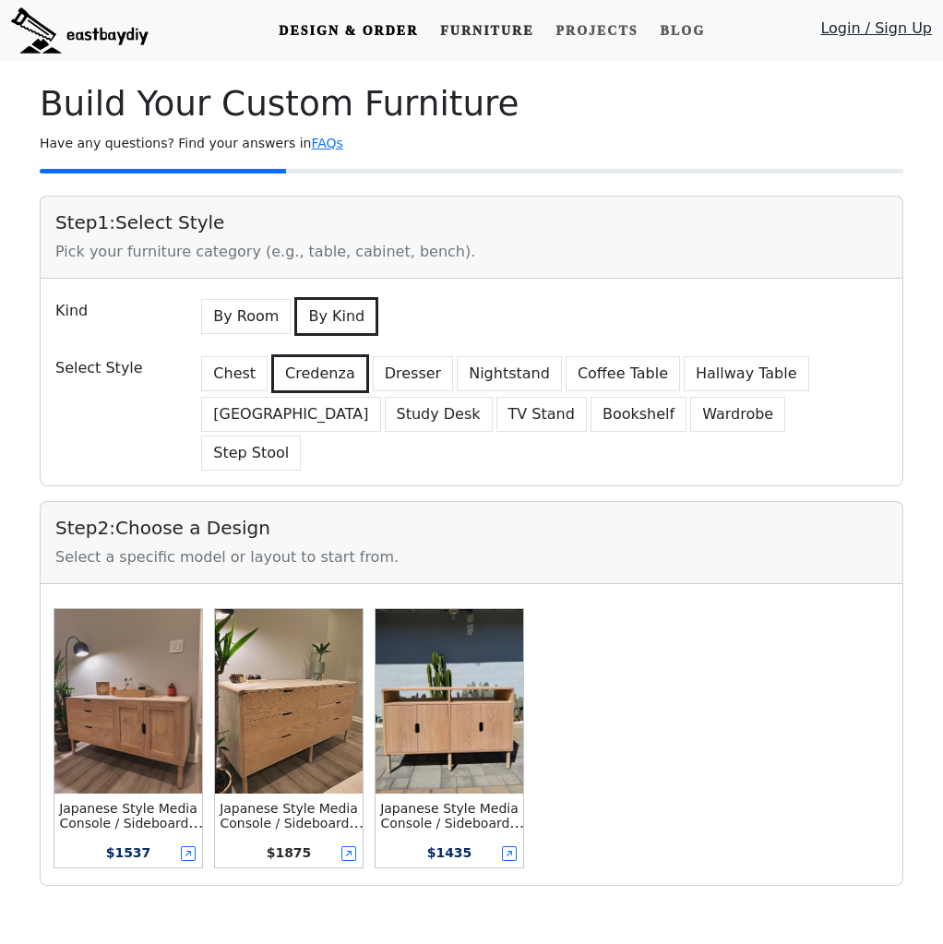
click at [474, 25] on link "Furniture" at bounding box center [487, 31] width 108 height 34
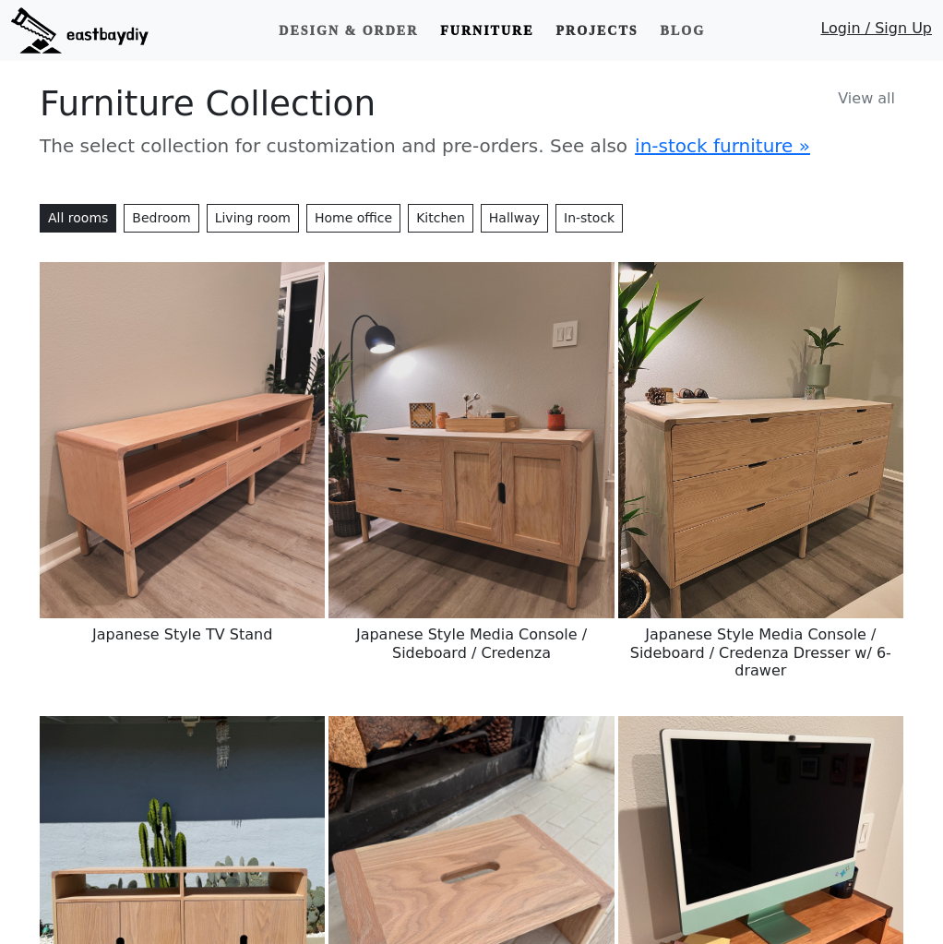
click at [565, 22] on link "Projects" at bounding box center [596, 31] width 97 height 34
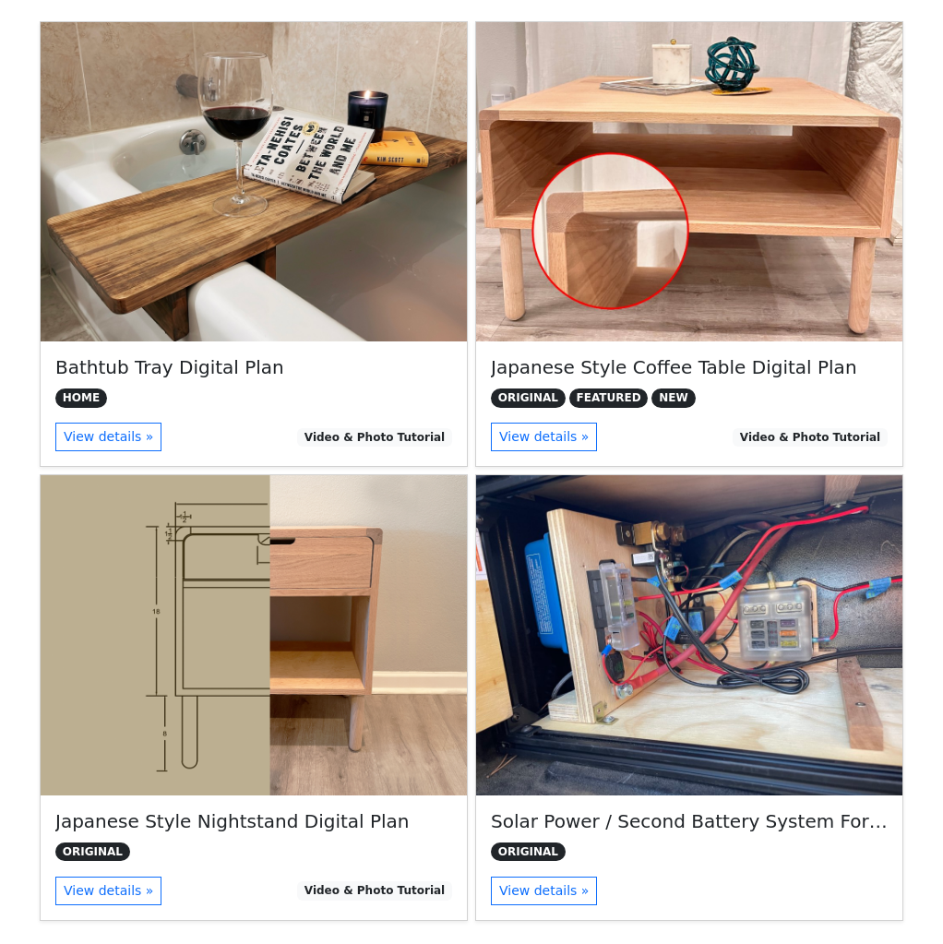
scroll to position [416, 0]
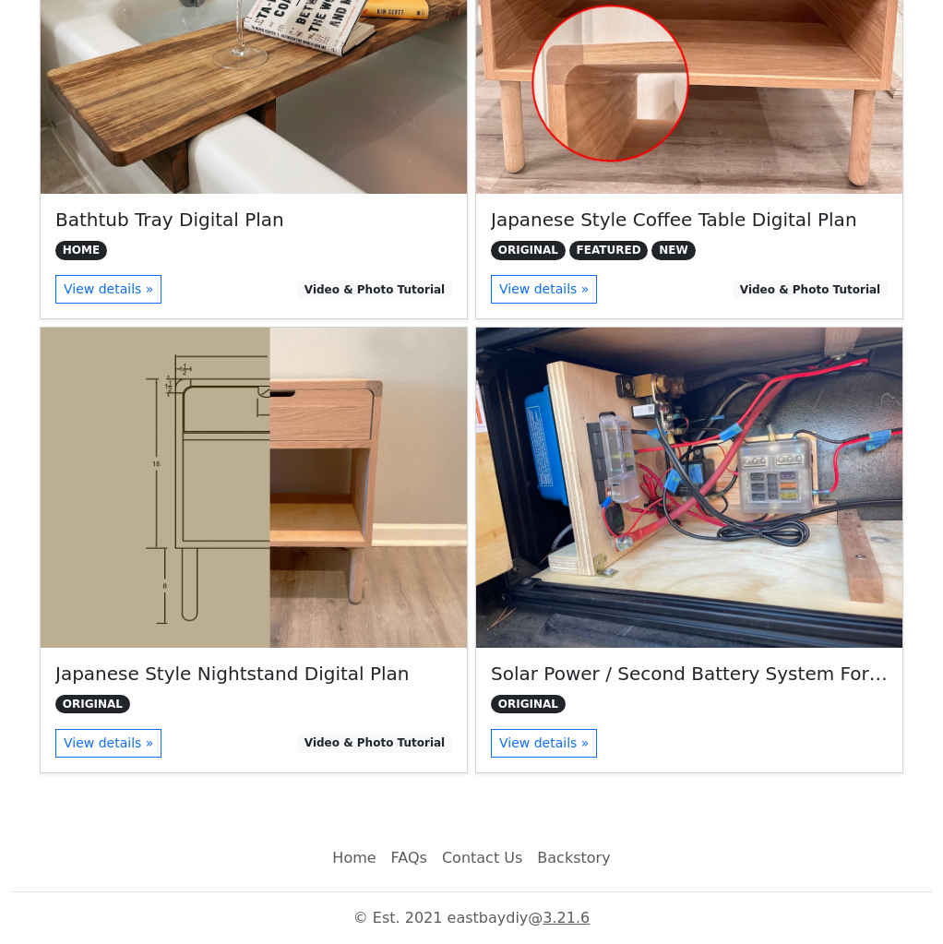
drag, startPoint x: 938, startPoint y: 304, endPoint x: 942, endPoint y: 288, distance: 17.0
click at [942, 288] on main "DIY Project Plans Want DIY those interesting projects? No problem! I got detail…" at bounding box center [471, 220] width 943 height 1150
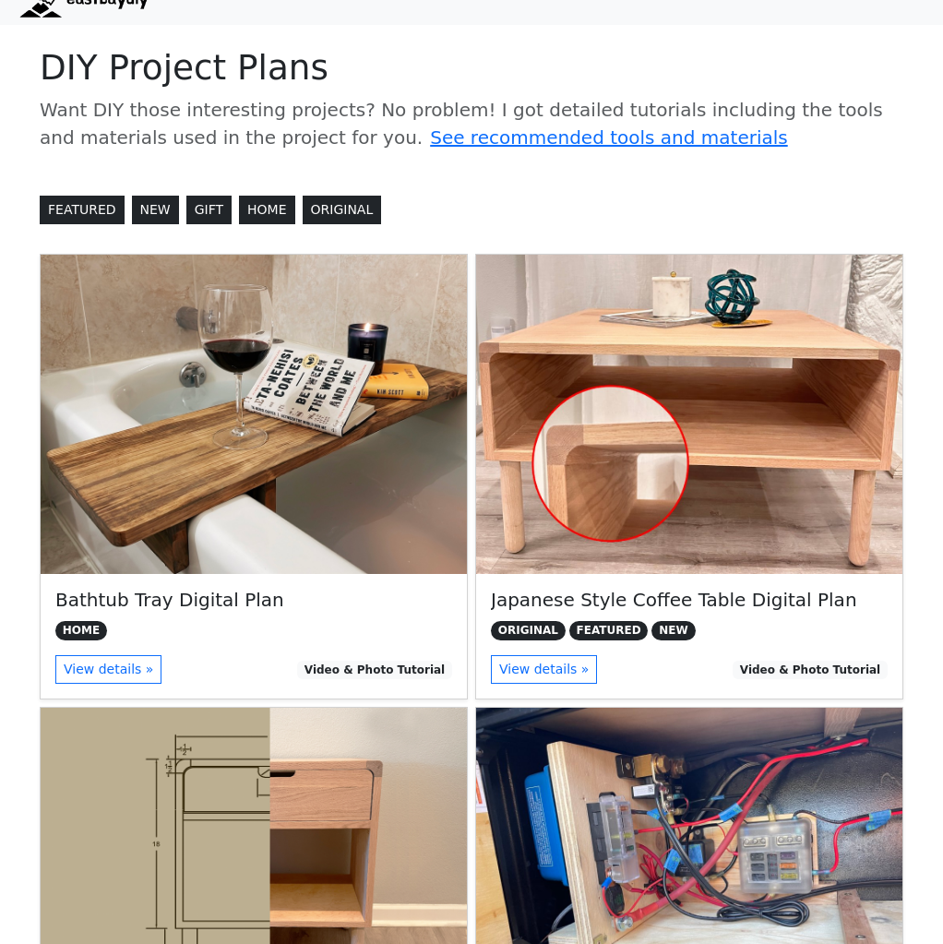
scroll to position [0, 0]
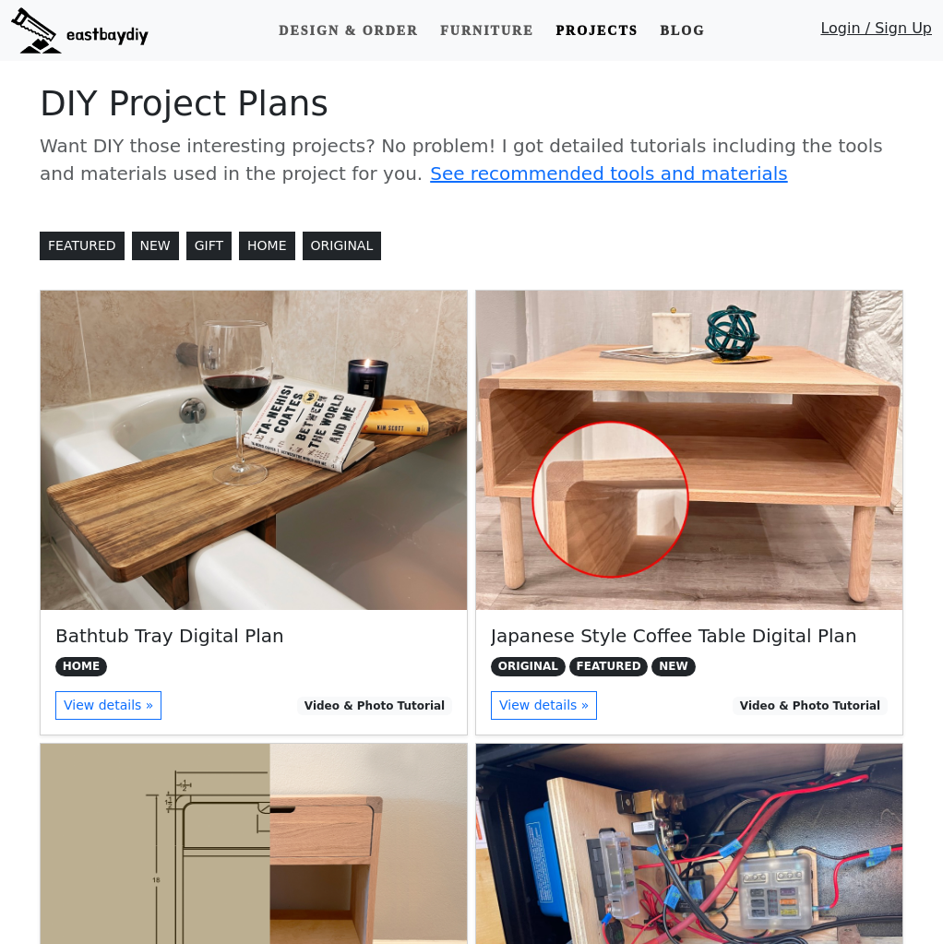
click at [663, 28] on link "Blog" at bounding box center [682, 31] width 59 height 34
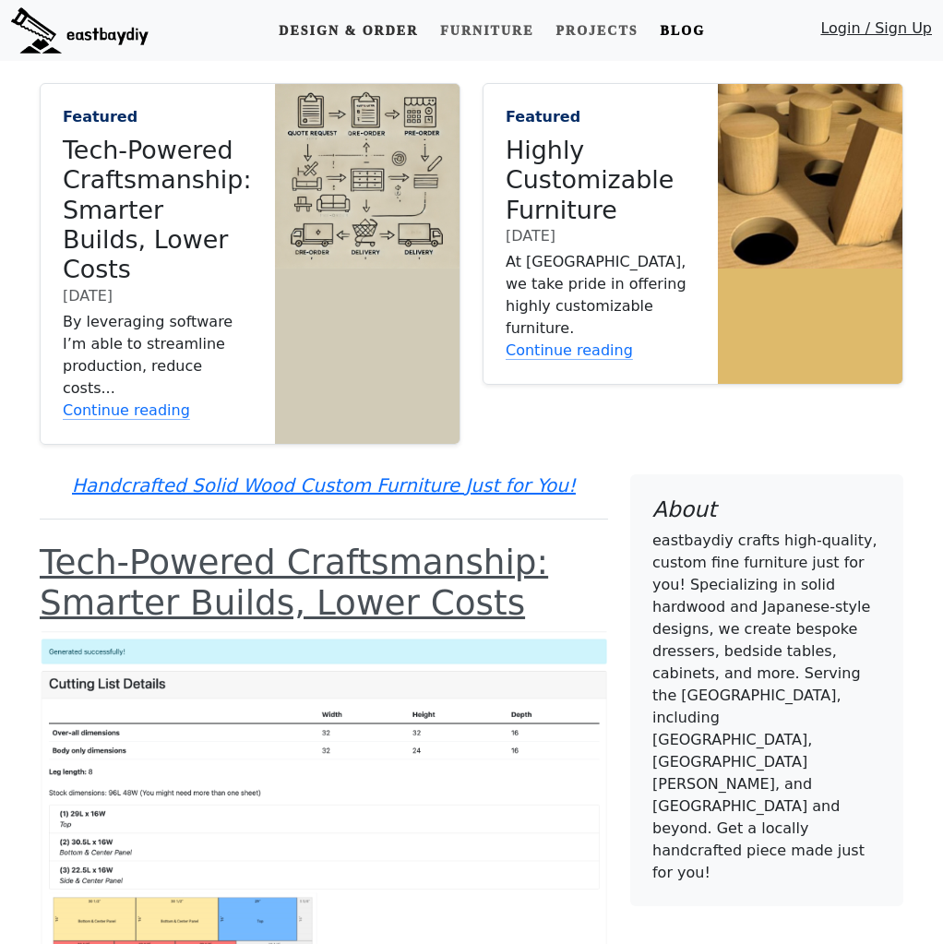
click at [367, 35] on link "Design & Order" at bounding box center [348, 31] width 154 height 34
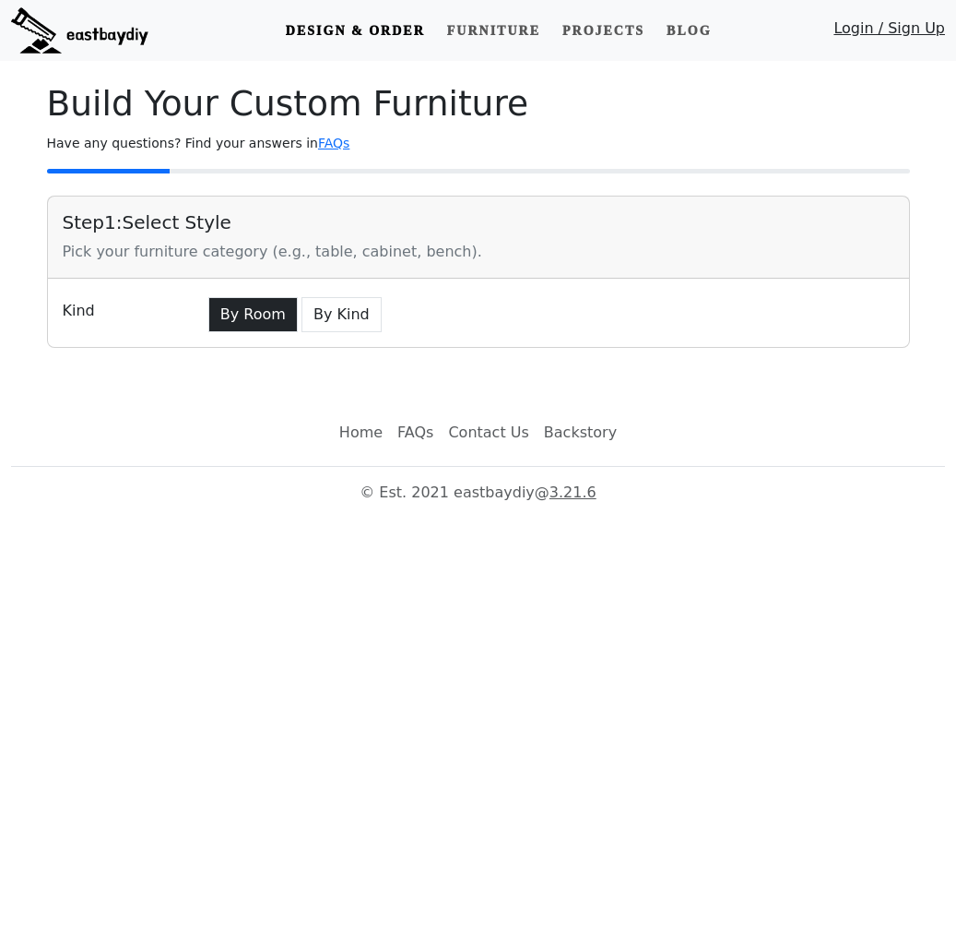
click at [244, 326] on button "By Room" at bounding box center [252, 314] width 89 height 35
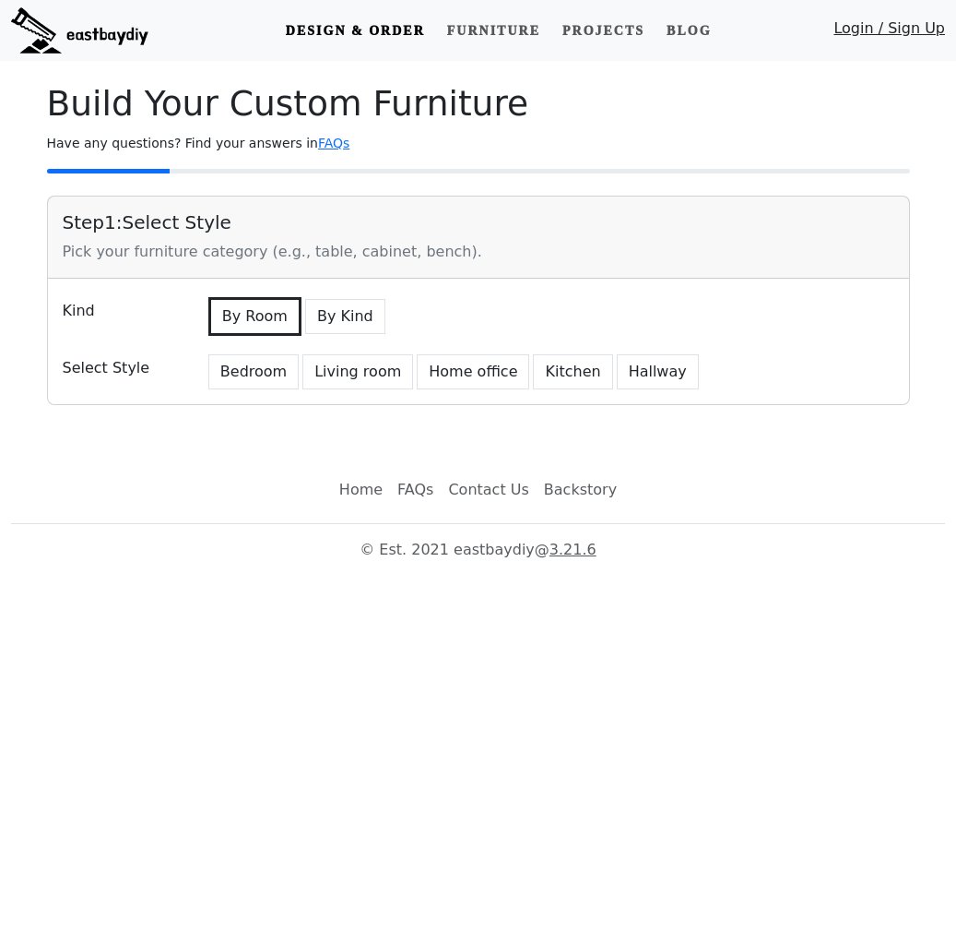
click at [244, 326] on button "By Room" at bounding box center [254, 316] width 93 height 39
click at [270, 370] on button "Bedroom" at bounding box center [253, 371] width 90 height 35
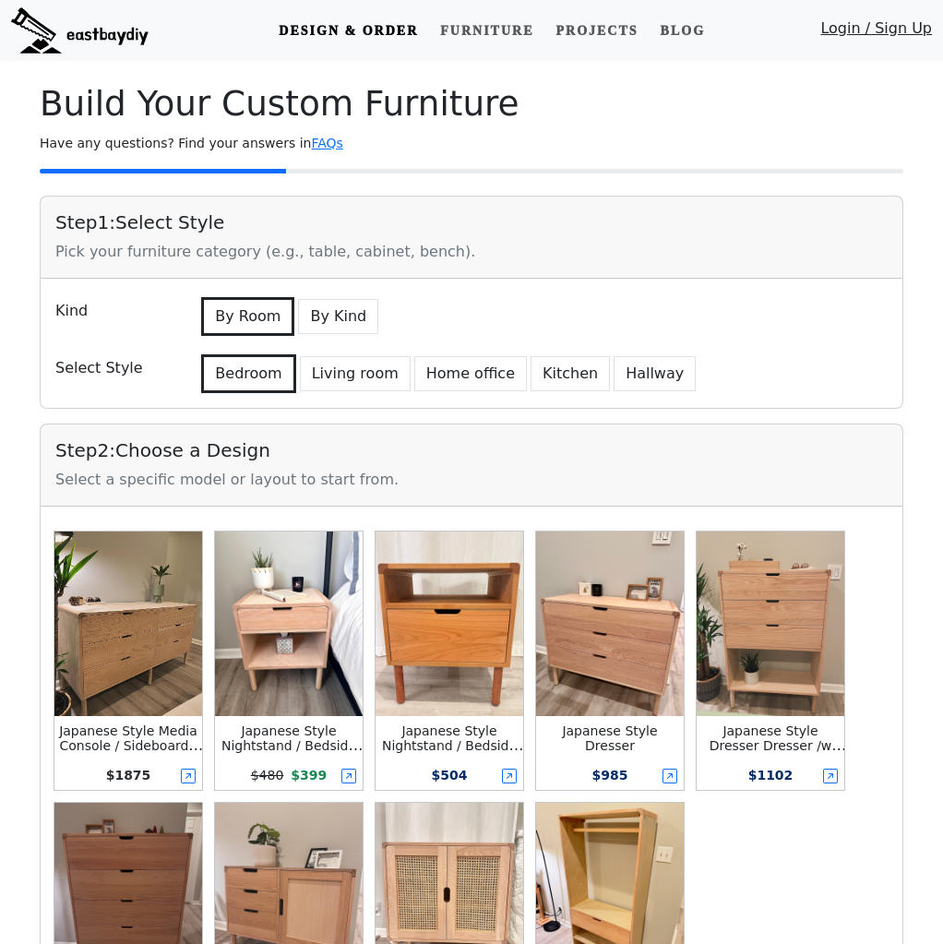
scroll to position [200, 0]
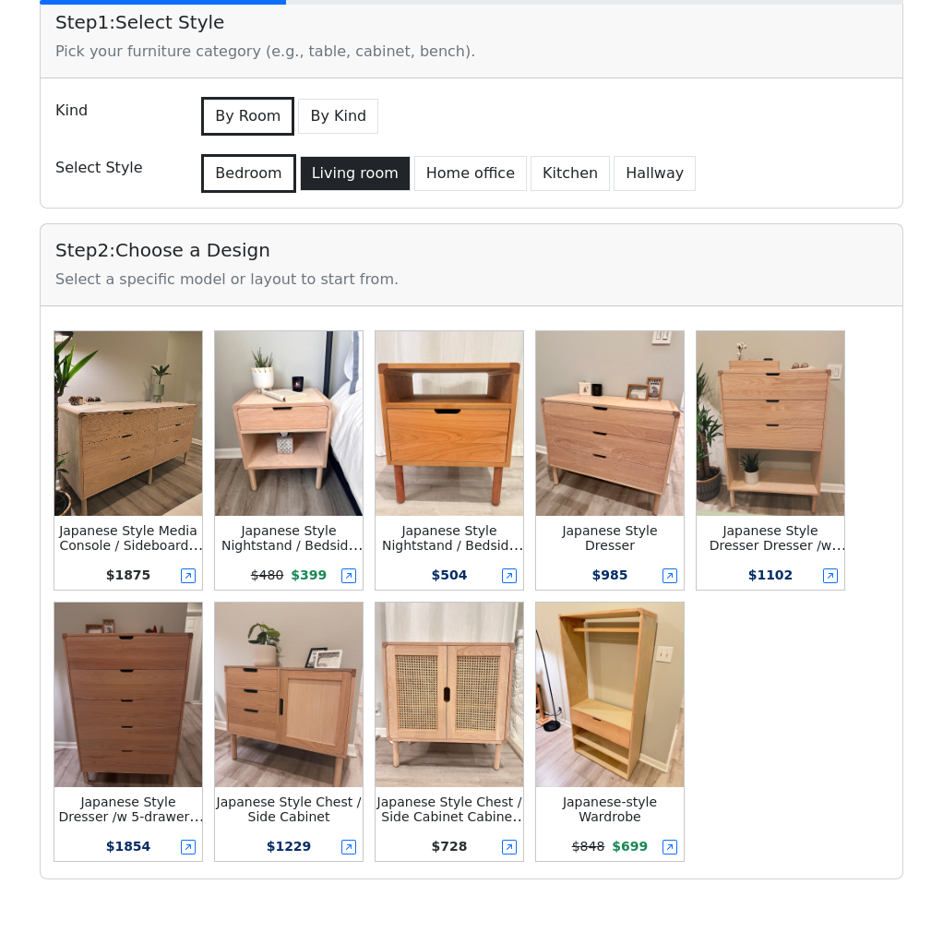
click at [348, 179] on button "Living room" at bounding box center [355, 173] width 111 height 35
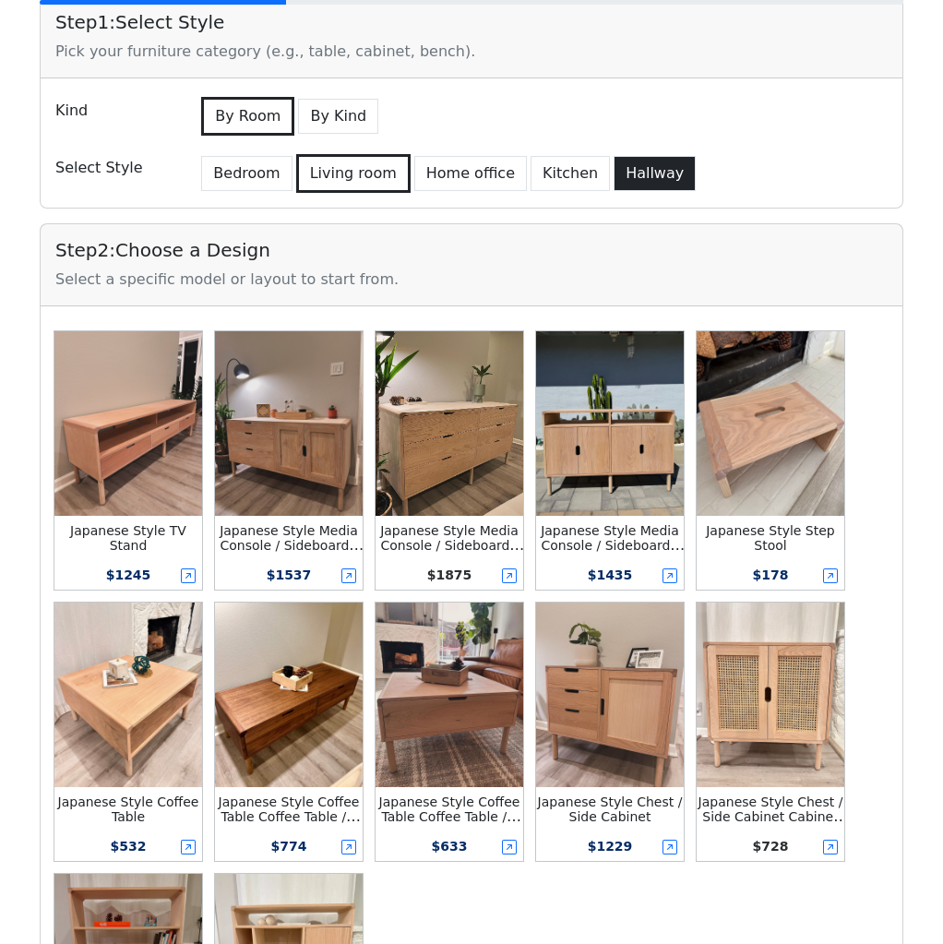
click at [648, 176] on button "Hallway" at bounding box center [654, 173] width 82 height 35
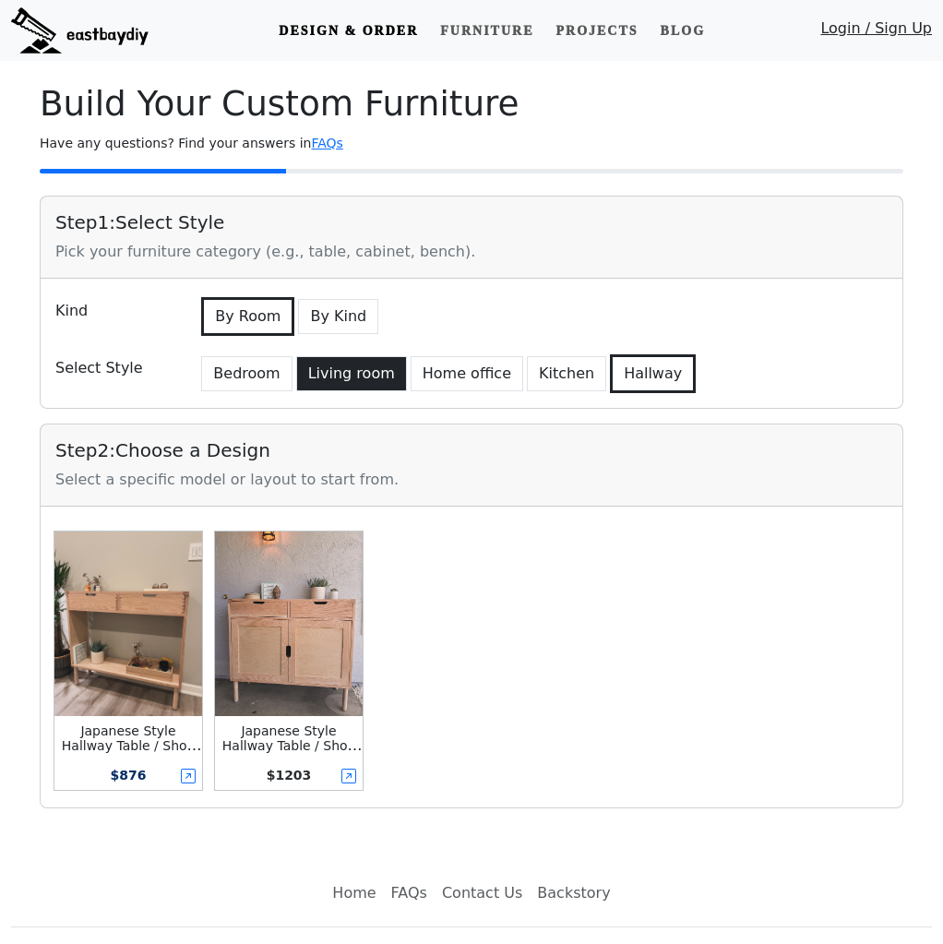
click at [328, 389] on button "Living room" at bounding box center [351, 373] width 111 height 35
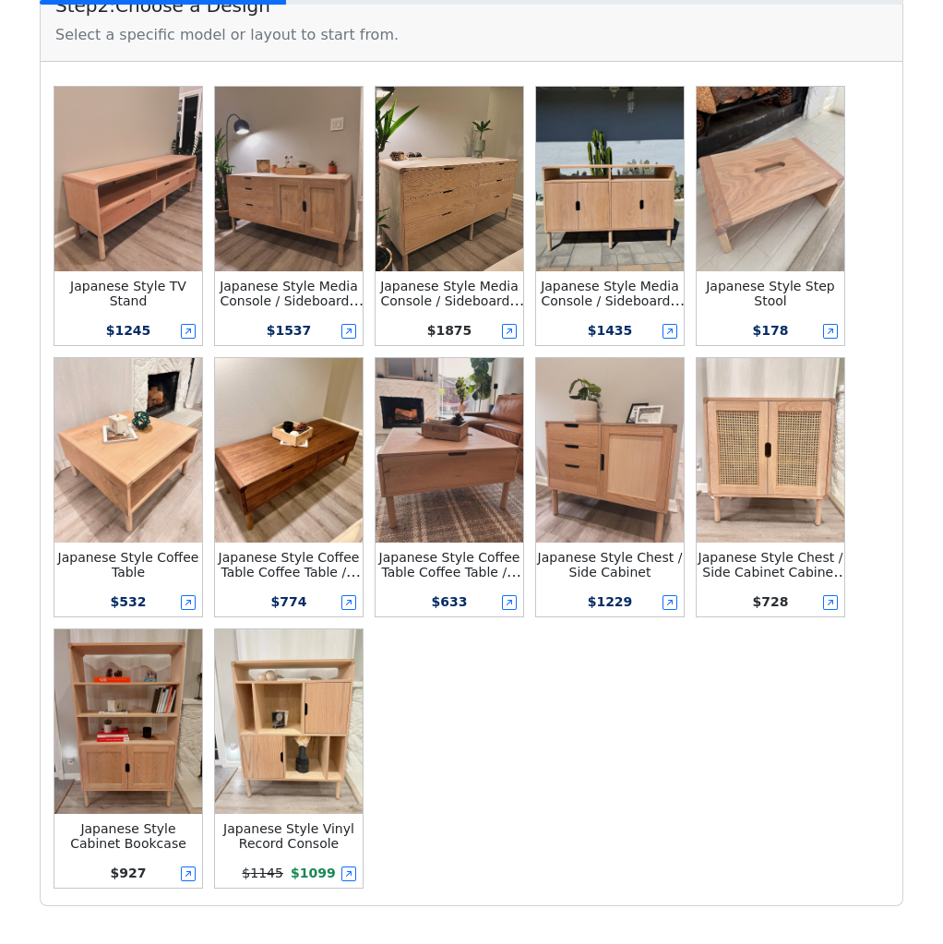
scroll to position [433, 0]
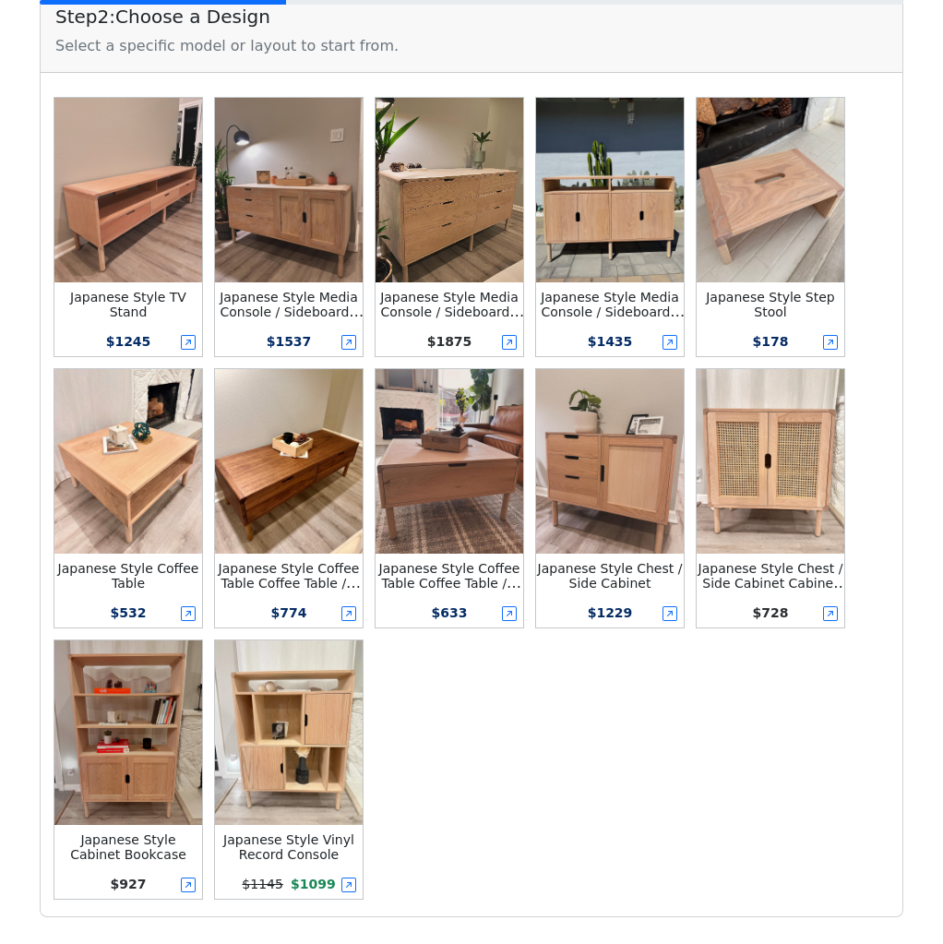
click at [588, 750] on div "Japanese Style TV Stand $ 1245 Japanese Style Media Console / Sideboard / Crede…" at bounding box center [471, 494] width 854 height 813
click at [561, 745] on div "Japanese Style TV Stand $ 1245 Japanese Style Media Console / Sideboard / Crede…" at bounding box center [471, 494] width 854 height 813
click at [629, 789] on div "Japanese Style TV Stand $ 1245 Japanese Style Media Console / Sideboard / Crede…" at bounding box center [471, 494] width 854 height 813
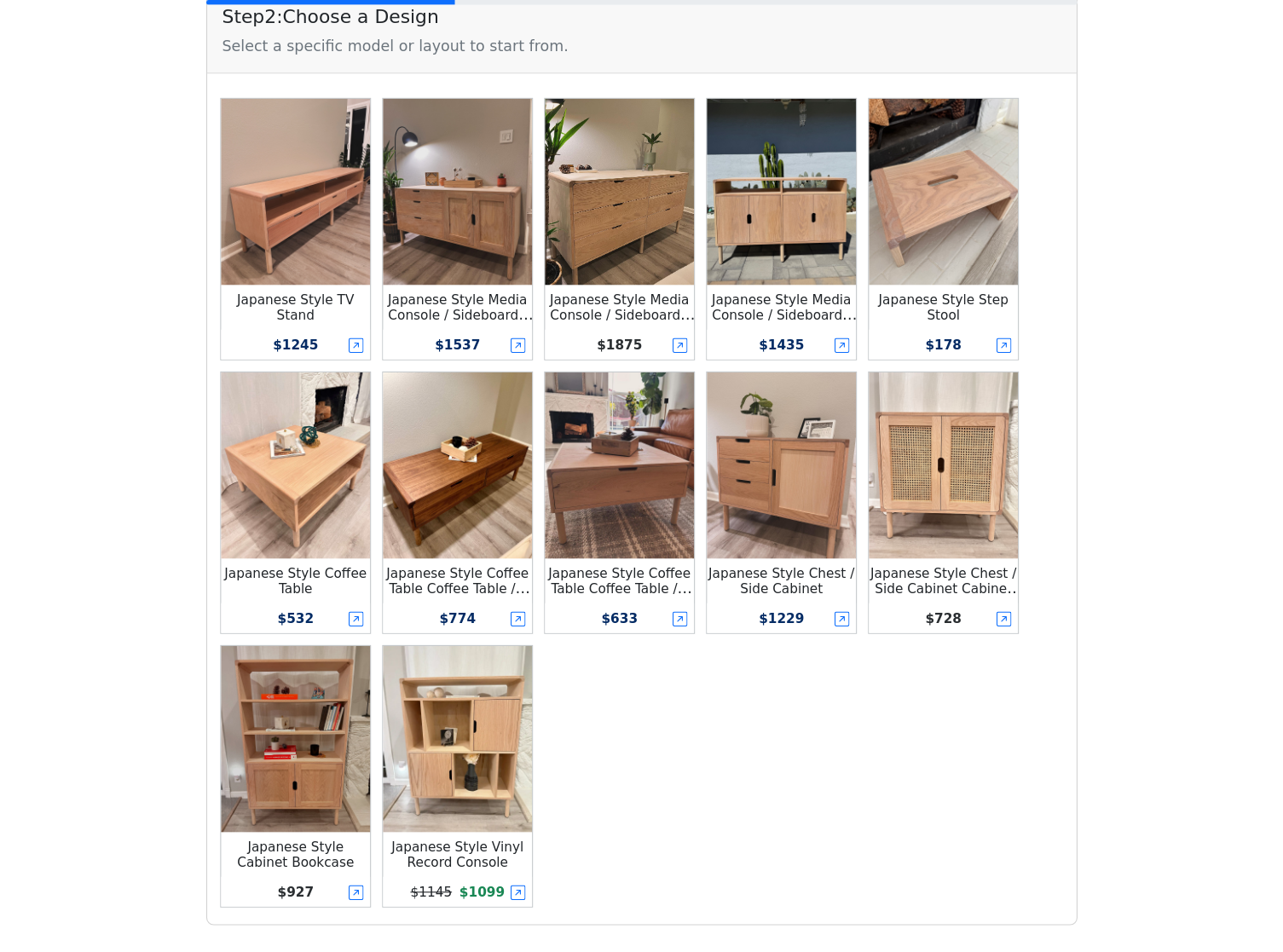
scroll to position [198, 0]
